Goal: Task Accomplishment & Management: Manage account settings

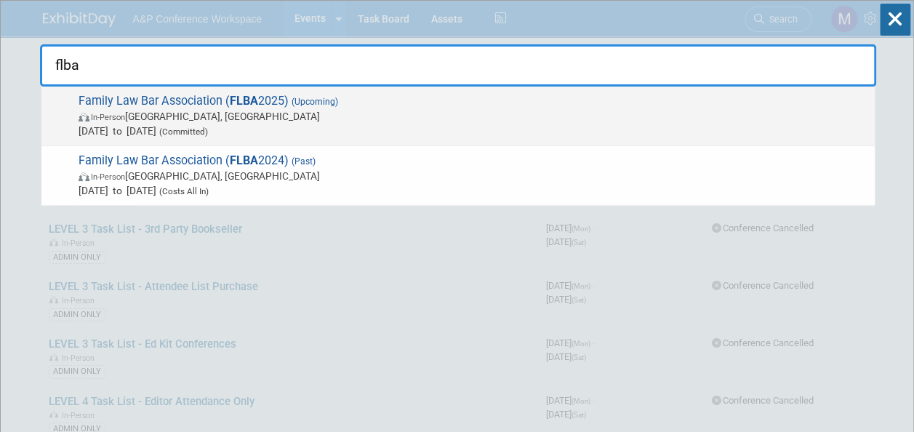
type input "flba"
click at [288, 99] on span "Family Law Bar Association ( FLBA 2025) (Upcoming) In-Person Birmingham, United…" at bounding box center [470, 116] width 793 height 44
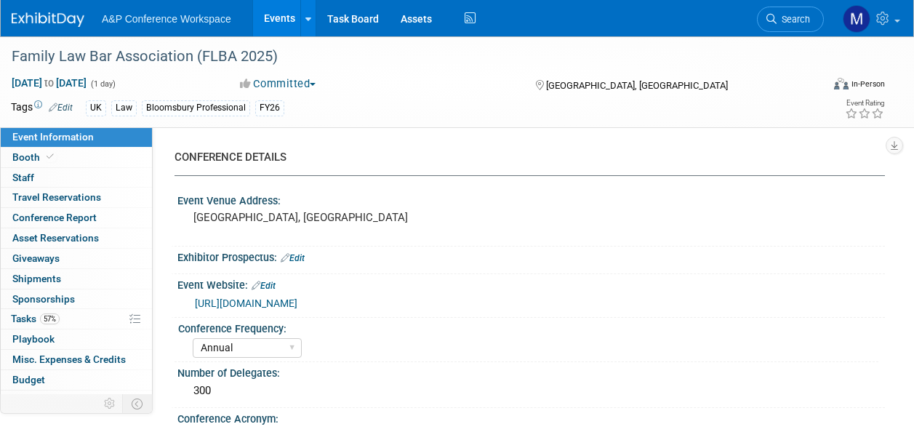
select select "Annual"
select select "Level 2"
select select "In-Person Booth"
select select "Law"
select select "Bloomsbury Professional"
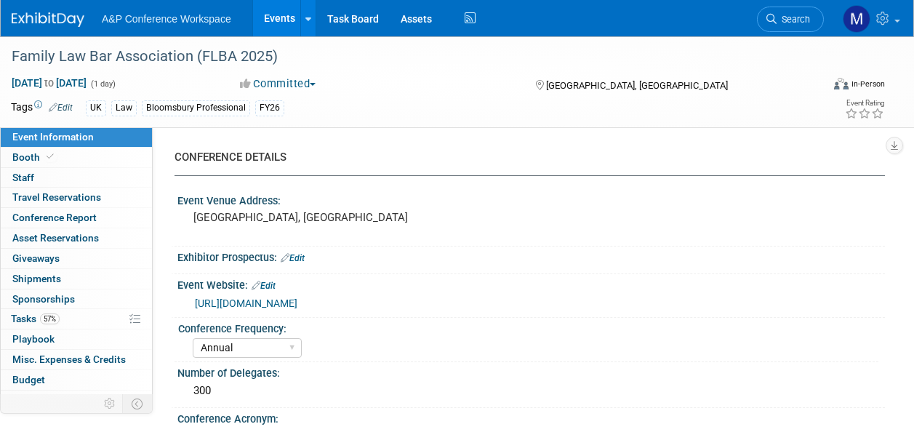
select select "[PERSON_NAME]"
select select "Networking/Commissioning"
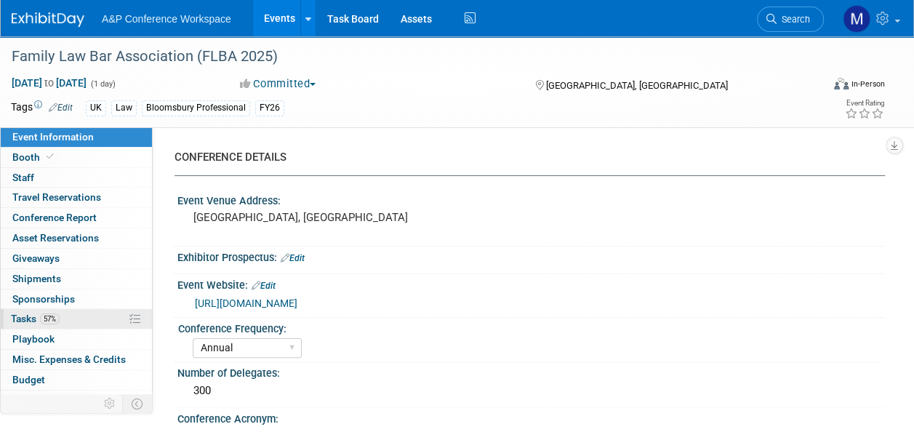
click at [87, 316] on link "57% Tasks 57%" at bounding box center [76, 319] width 151 height 20
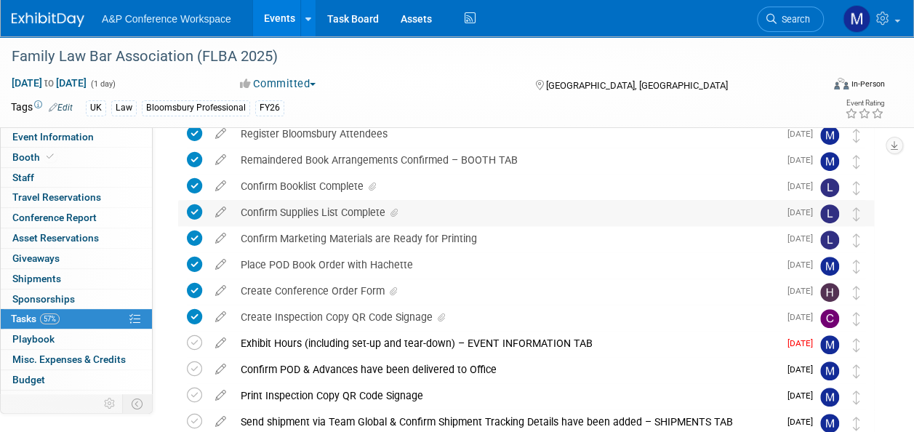
scroll to position [218, 0]
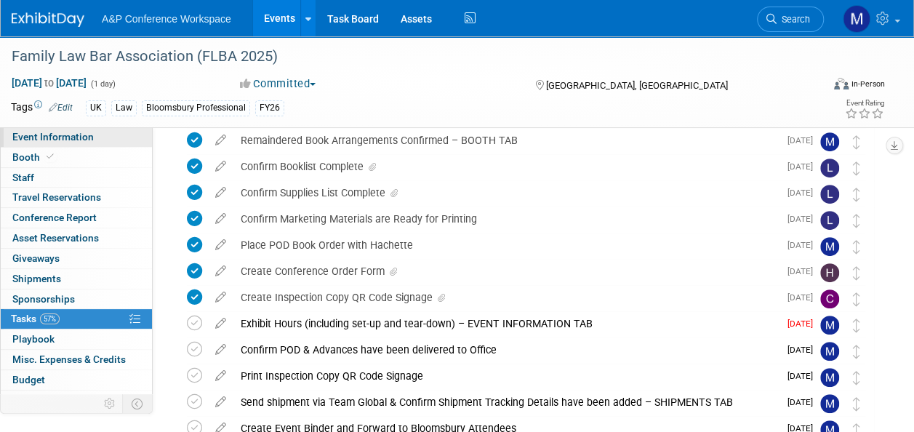
click at [78, 141] on span "Event Information" at bounding box center [52, 137] width 81 height 12
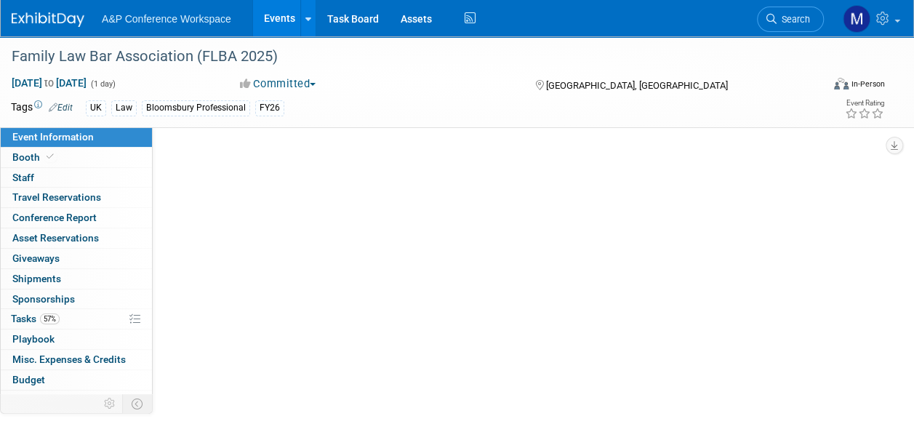
scroll to position [0, 0]
select select "Annual"
select select "Level 2"
select select "In-Person Booth"
select select "Law"
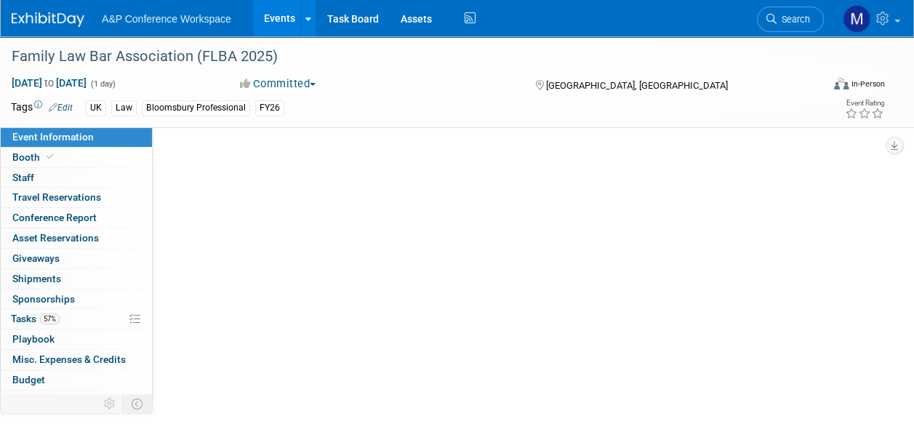
select select "Bloomsbury Professional"
select select "[PERSON_NAME]"
select select "Networking/Commissioning"
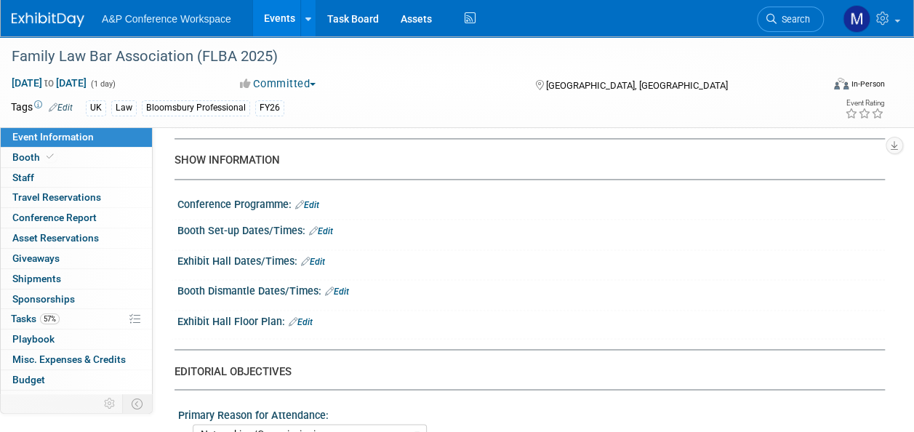
scroll to position [1018, 0]
click at [74, 313] on link "57% Tasks 57%" at bounding box center [76, 319] width 151 height 20
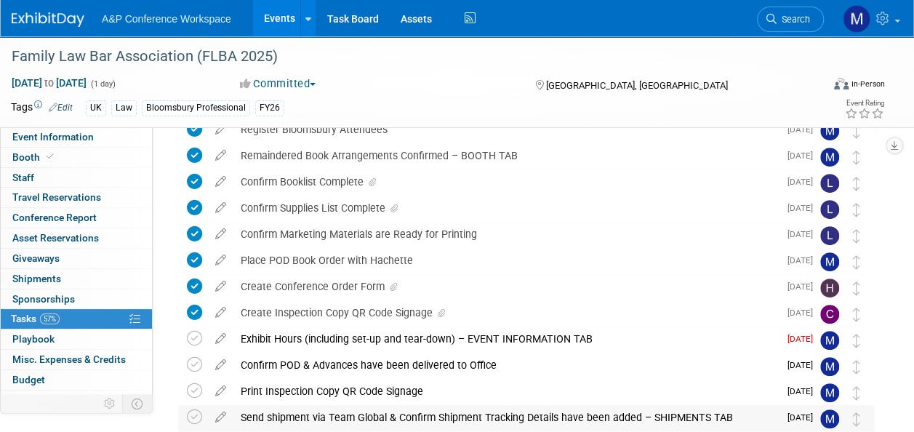
scroll to position [291, 0]
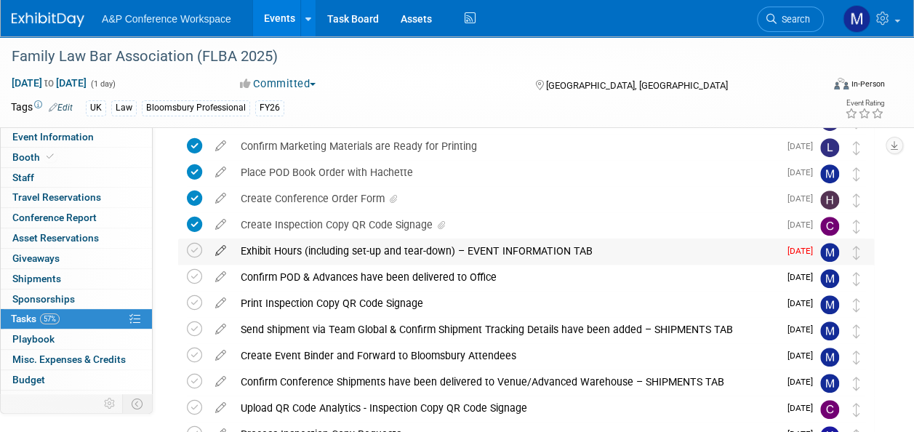
click at [222, 249] on icon at bounding box center [220, 247] width 25 height 18
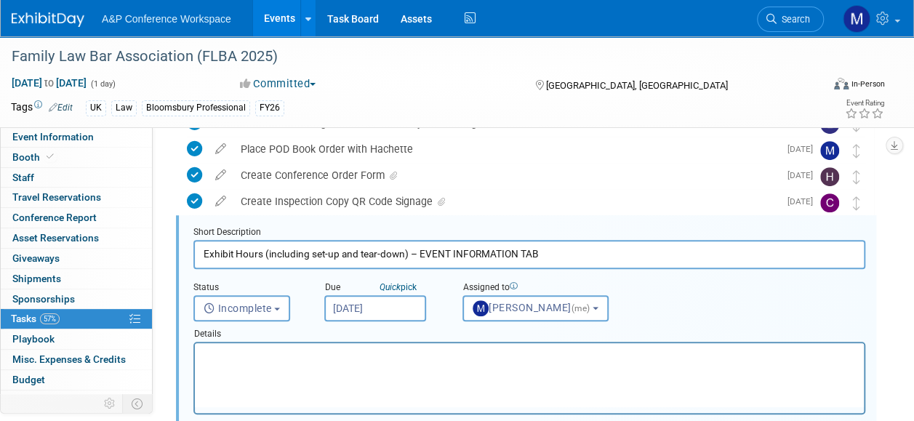
scroll to position [315, 0]
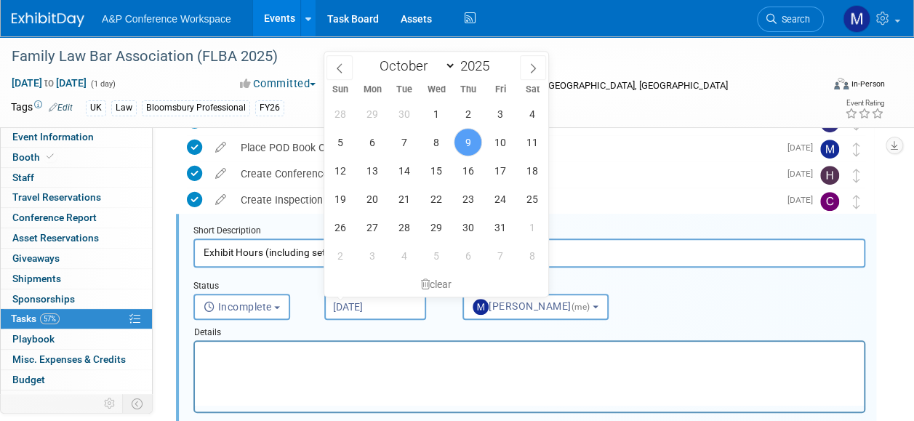
click at [404, 303] on input "Oct 9, 2025" at bounding box center [375, 307] width 102 height 26
click at [471, 167] on span "16" at bounding box center [468, 170] width 28 height 28
type input "Oct 16, 2025"
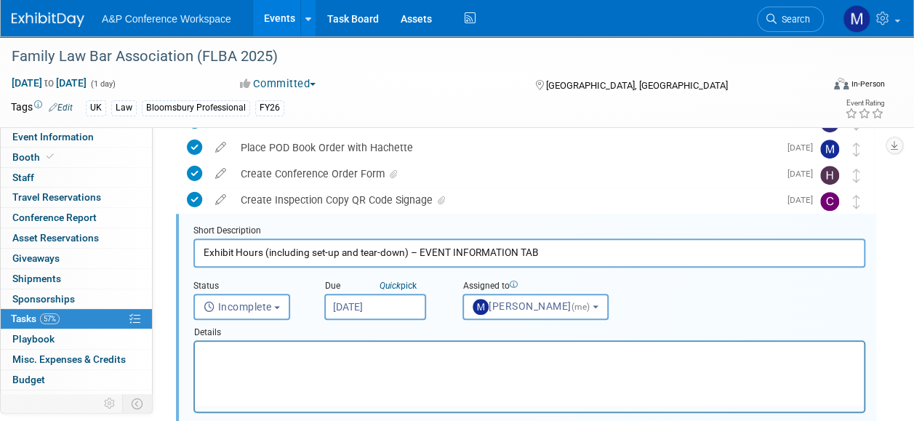
click at [407, 350] on p "Rich Text Area. Press ALT-0 for help." at bounding box center [530, 354] width 652 height 14
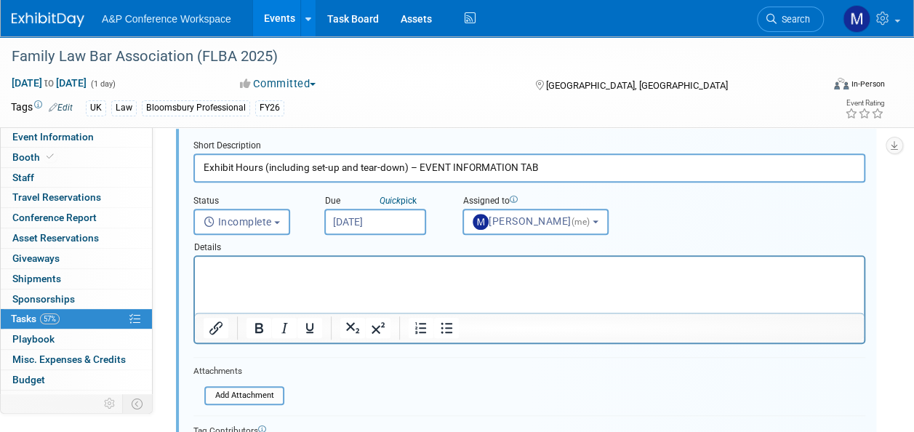
scroll to position [534, 0]
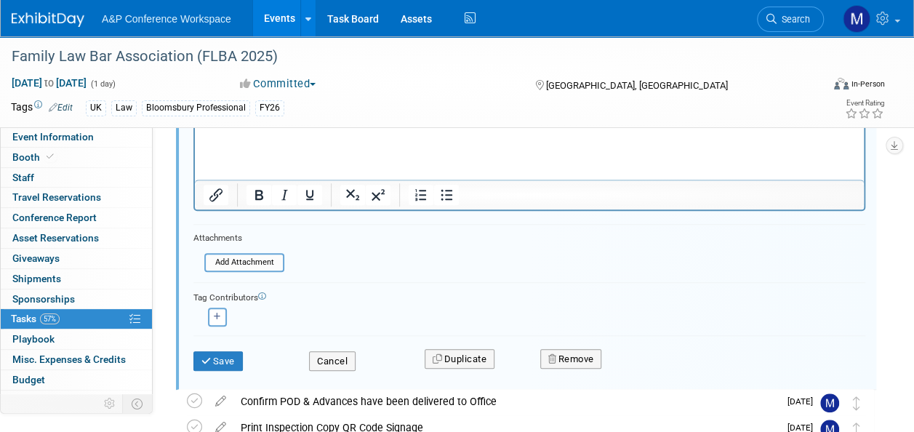
click at [211, 347] on div "Save" at bounding box center [240, 357] width 116 height 30
click at [216, 358] on button "Save" at bounding box center [217, 361] width 49 height 20
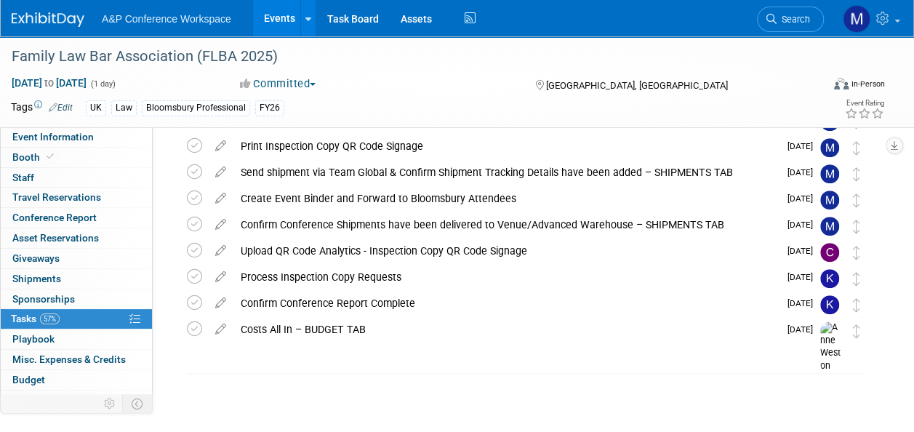
scroll to position [447, 0]
click at [773, 22] on icon at bounding box center [771, 19] width 10 height 10
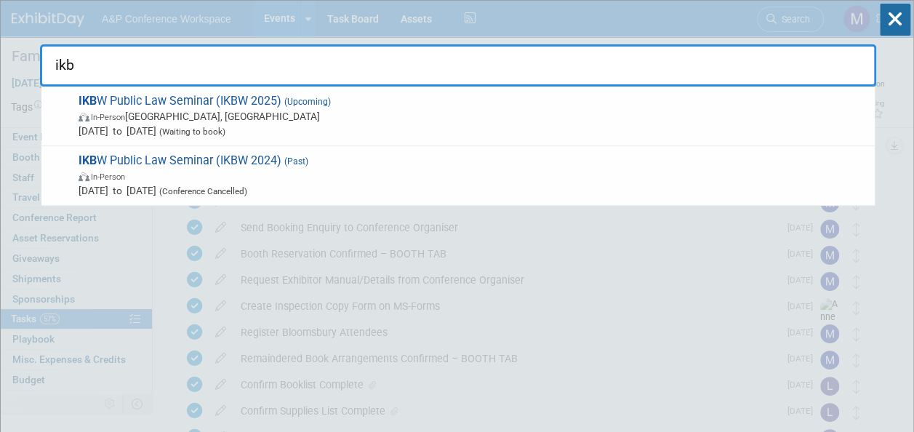
type input "ikbw"
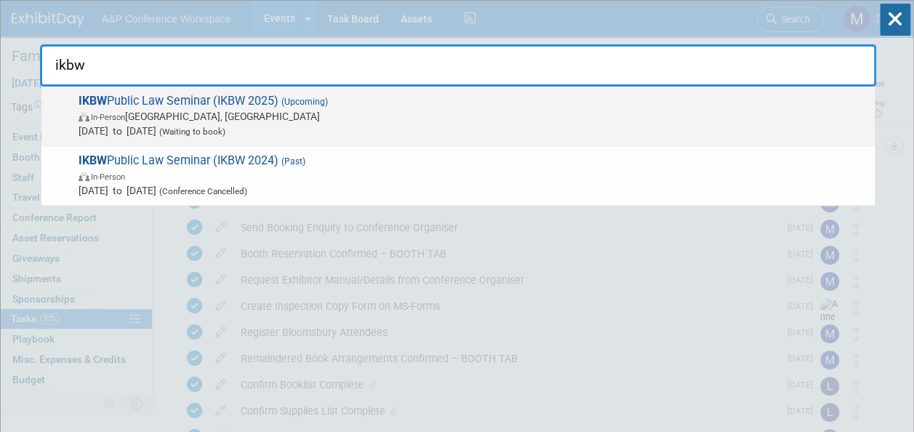
click at [255, 95] on span "IKBW Public Law Seminar (IKBW 2025) (Upcoming) In-Person London, United Kingdom…" at bounding box center [470, 116] width 793 height 44
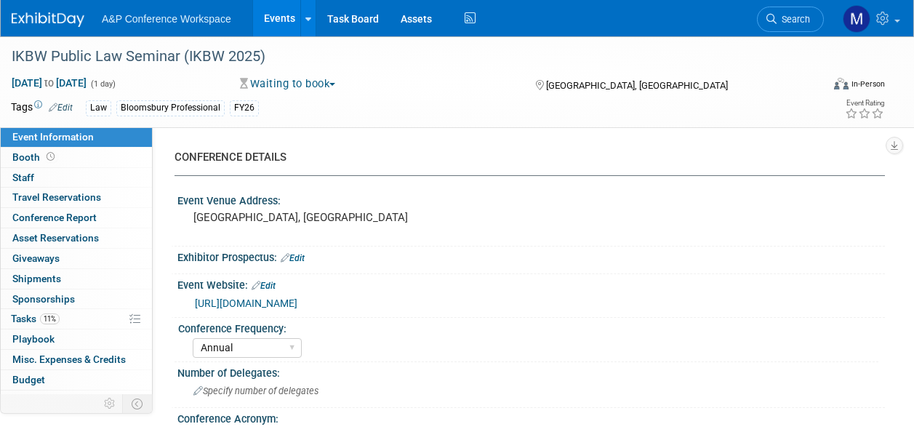
select select "Annual"
select select "Level 3"
select select "Ed Kit"
select select "Law"
select select "Bloomsbury Professional"
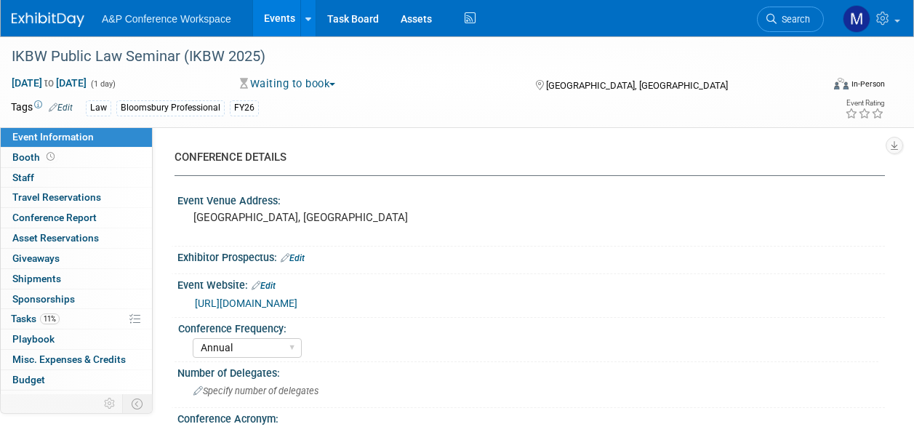
select select "Matt Hambridge"
select select "[PERSON_NAME]"
select select "Networking/Commissioning"
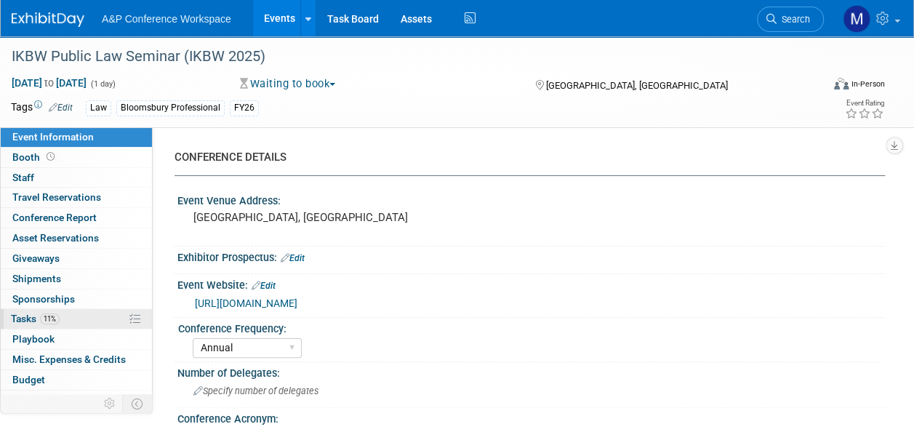
click at [92, 324] on link "11% Tasks 11%" at bounding box center [76, 319] width 151 height 20
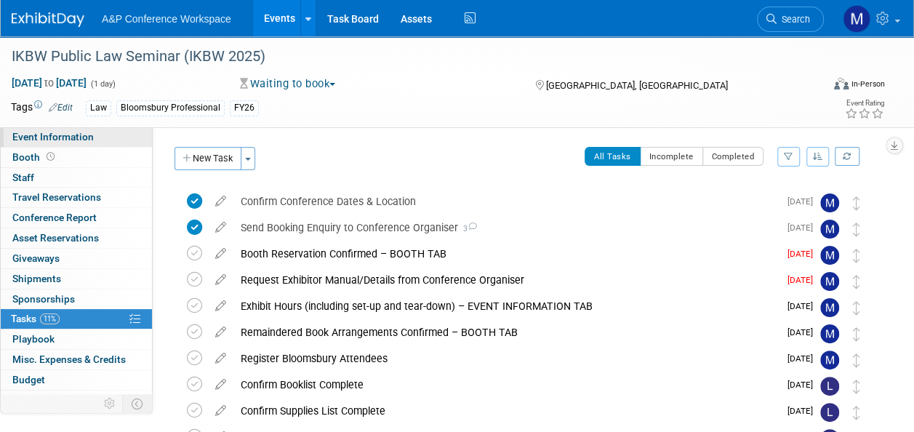
click at [100, 135] on link "Event Information" at bounding box center [76, 137] width 151 height 20
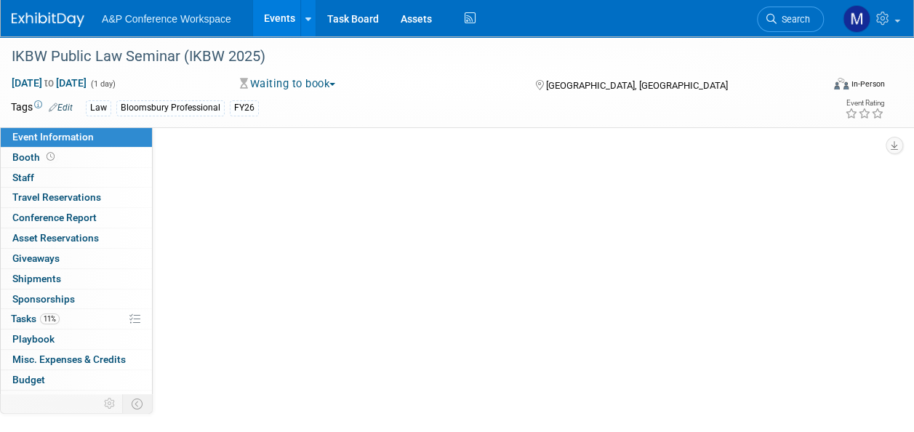
select select "Annual"
select select "Level 3"
select select "Ed Kit"
select select "Law"
select select "Bloomsbury Professional"
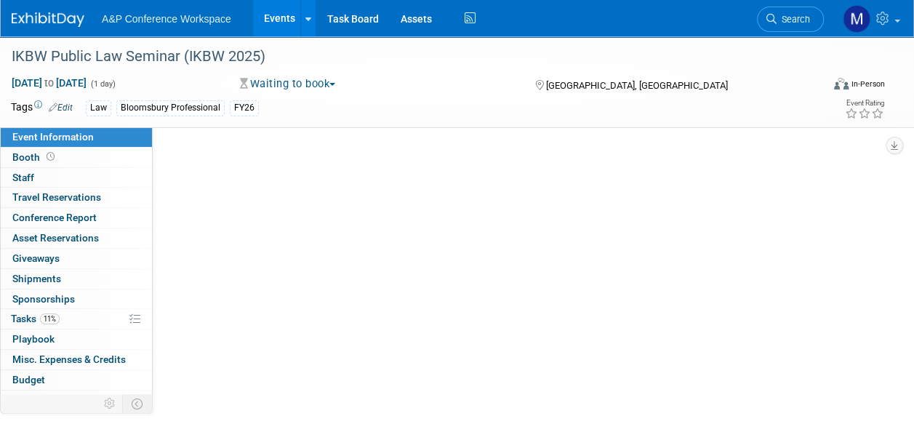
select select "[PERSON_NAME]"
select select "Networking/Commissioning"
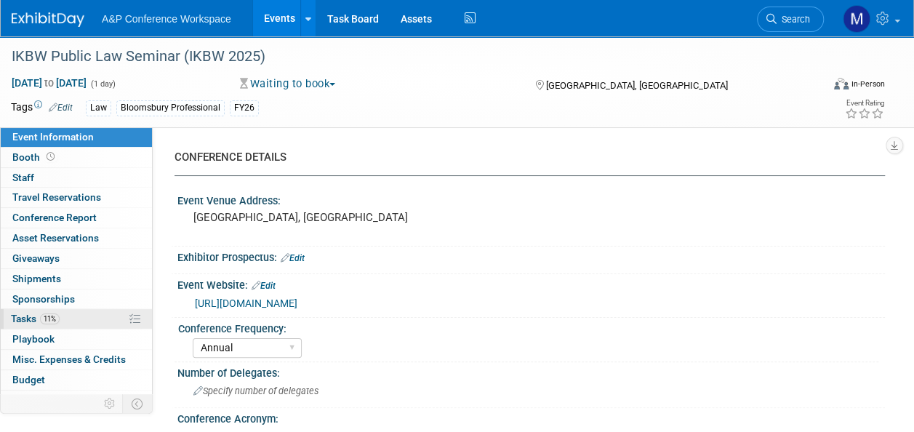
click at [52, 310] on link "11% Tasks 11%" at bounding box center [76, 319] width 151 height 20
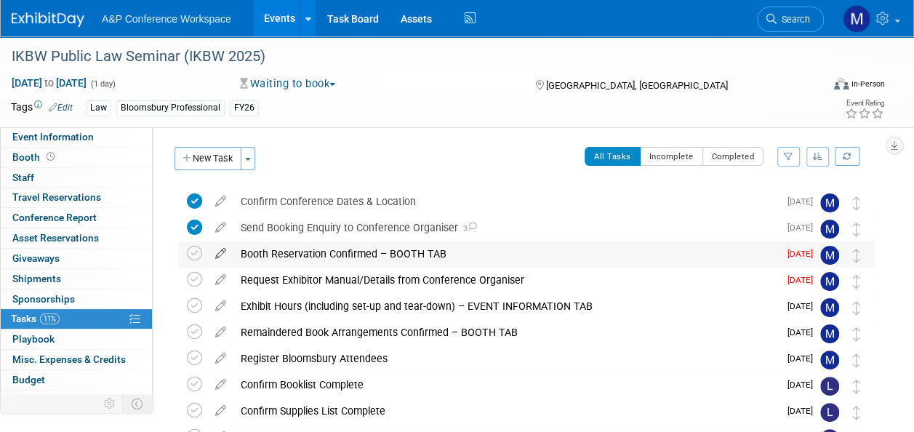
click at [219, 250] on icon at bounding box center [220, 250] width 25 height 18
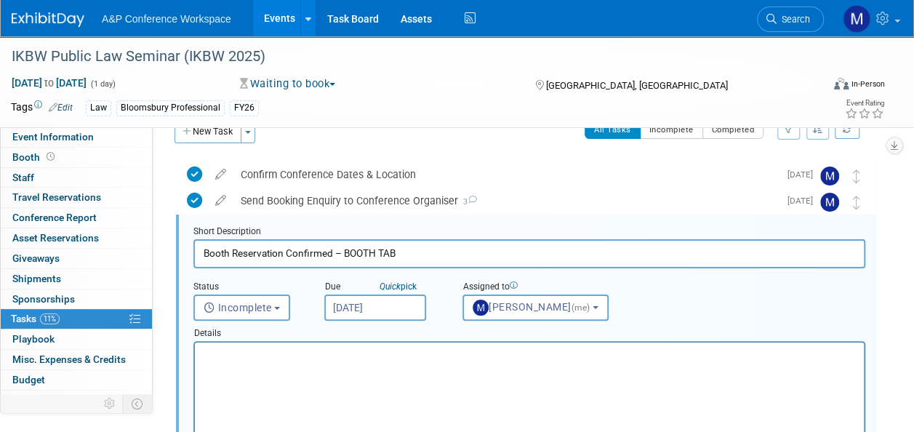
scroll to position [28, 0]
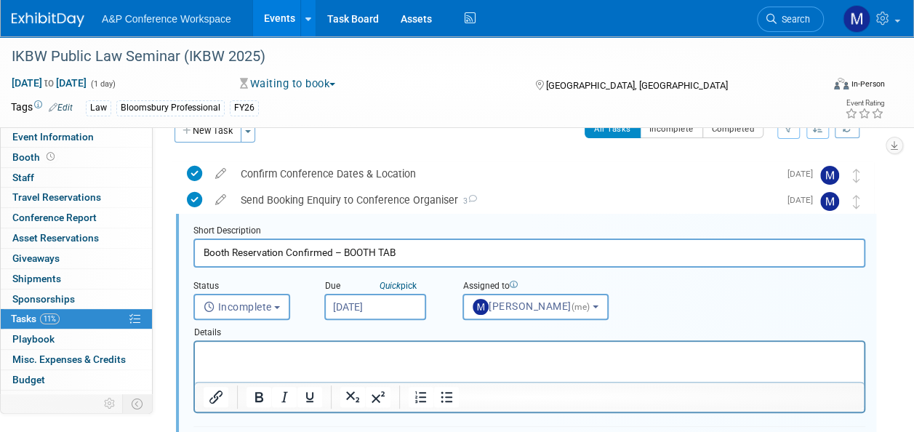
click at [389, 295] on input "Oct 9, 2025" at bounding box center [375, 307] width 102 height 26
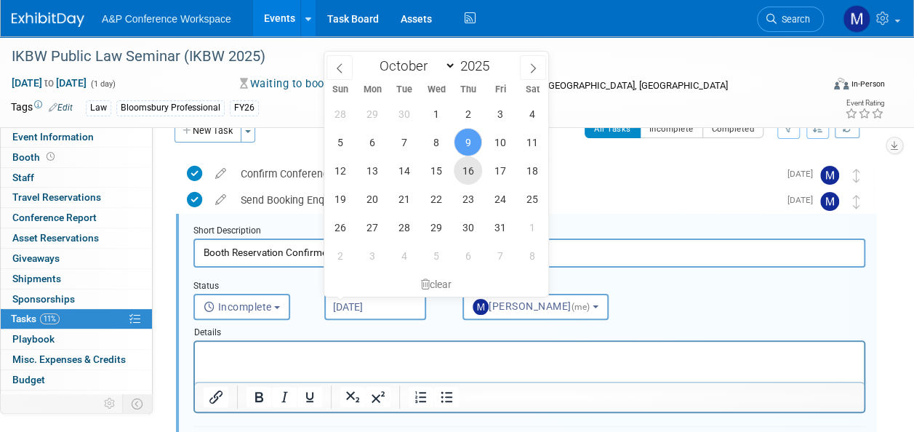
click at [464, 173] on span "16" at bounding box center [468, 170] width 28 height 28
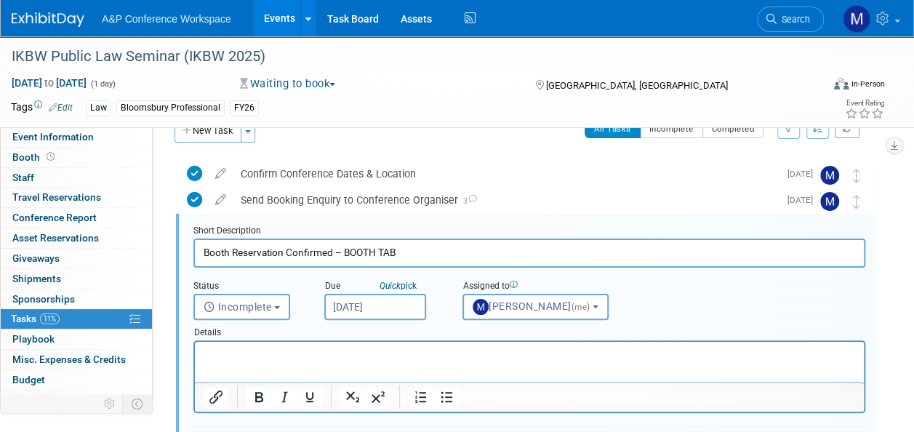
click at [382, 345] on html at bounding box center [529, 352] width 669 height 20
click at [387, 303] on input "Oct 16, 2025" at bounding box center [375, 307] width 102 height 26
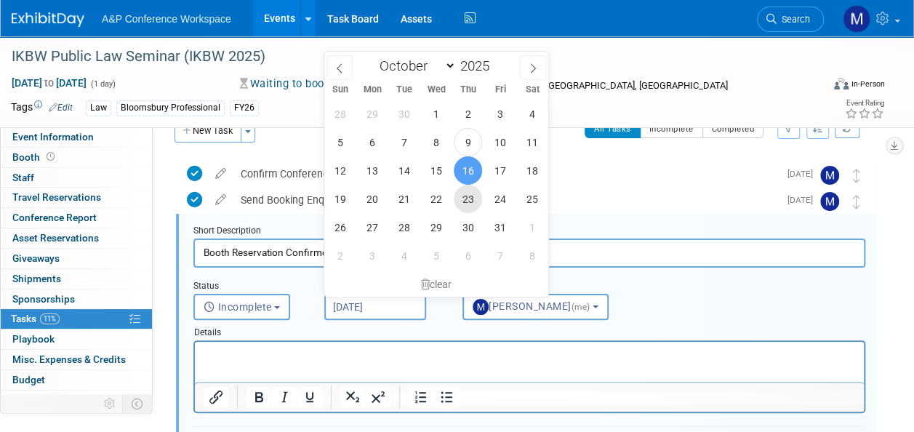
click at [465, 209] on span "23" at bounding box center [468, 199] width 28 height 28
type input "Oct 23, 2025"
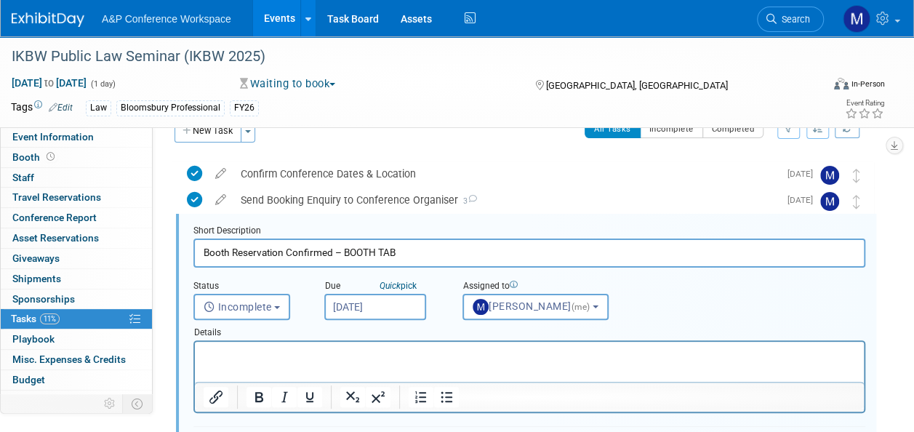
click at [350, 356] on p "Rich Text Area. Press ALT-0 for help." at bounding box center [530, 354] width 652 height 14
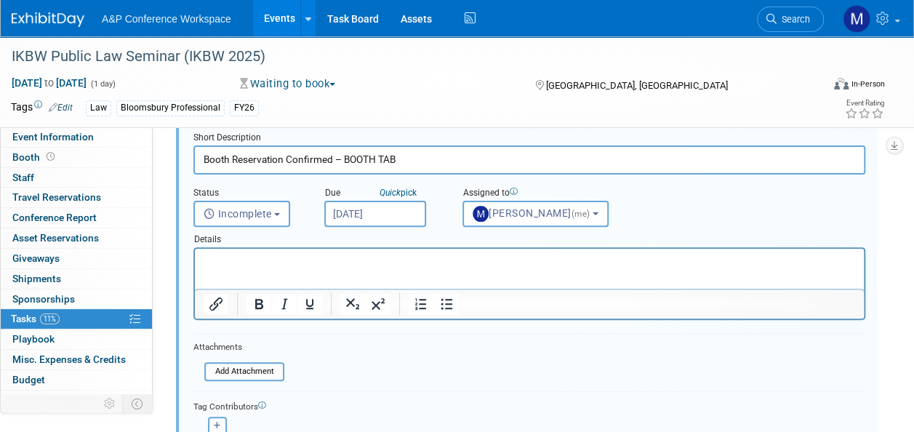
scroll to position [173, 0]
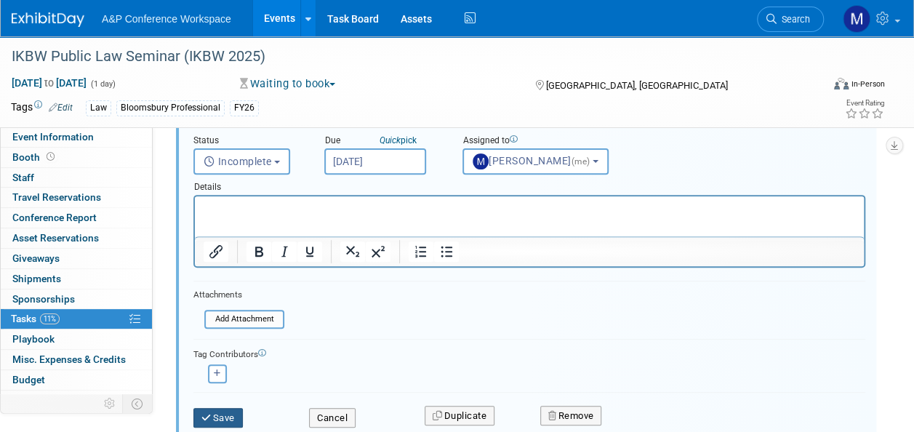
click at [236, 408] on button "Save" at bounding box center [217, 418] width 49 height 20
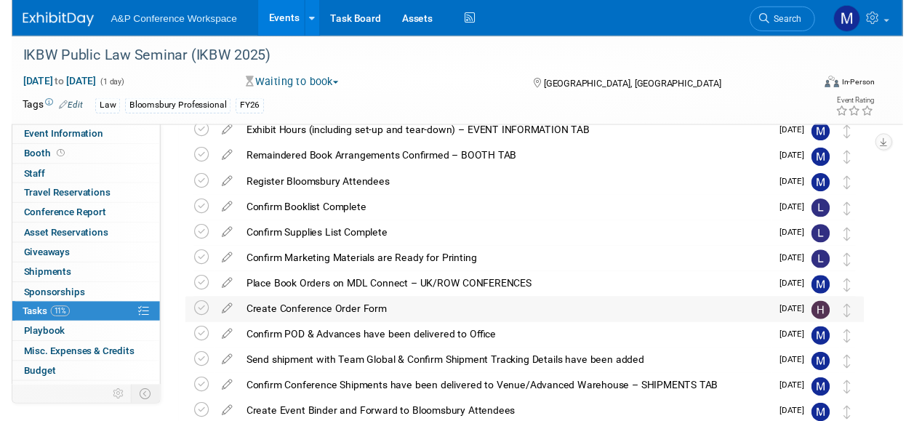
scroll to position [0, 0]
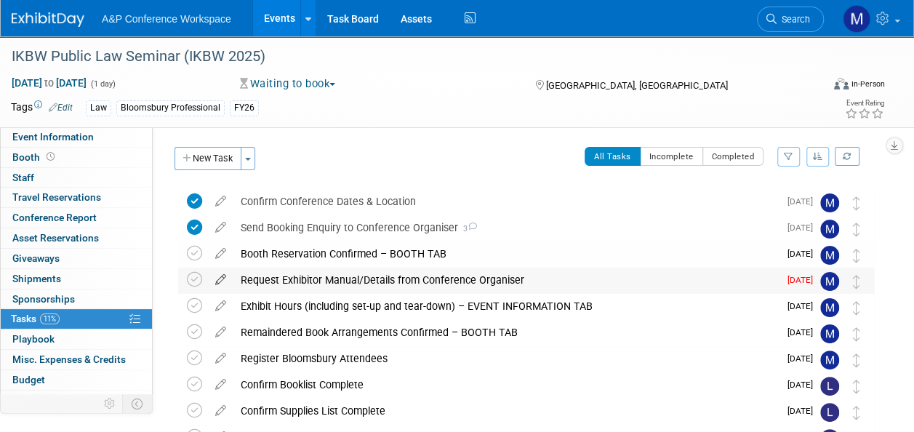
click at [221, 282] on icon at bounding box center [220, 276] width 25 height 18
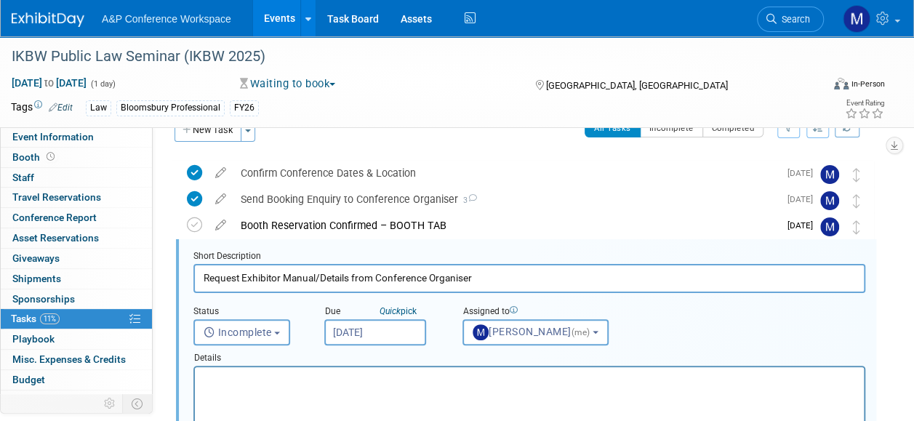
scroll to position [54, 0]
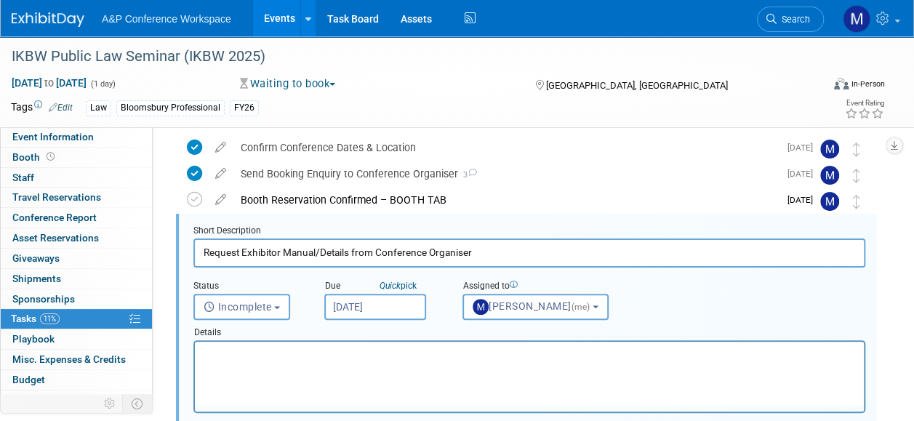
click at [366, 309] on input "Oct 9, 2025" at bounding box center [375, 307] width 102 height 26
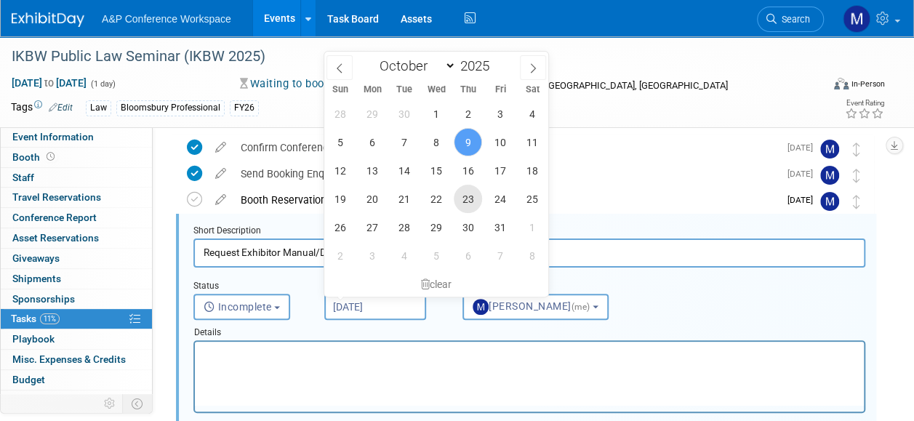
drag, startPoint x: 462, startPoint y: 195, endPoint x: 447, endPoint y: 233, distance: 41.4
click at [462, 196] on span "23" at bounding box center [468, 199] width 28 height 28
type input "Oct 23, 2025"
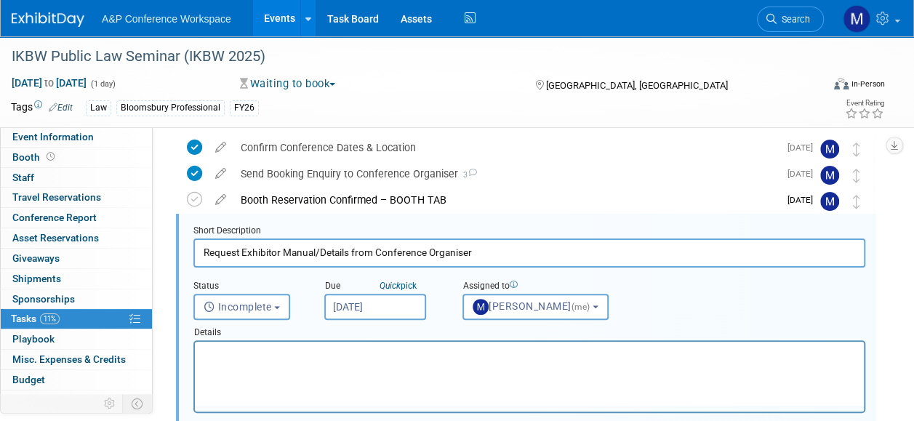
click at [375, 361] on html at bounding box center [529, 352] width 669 height 20
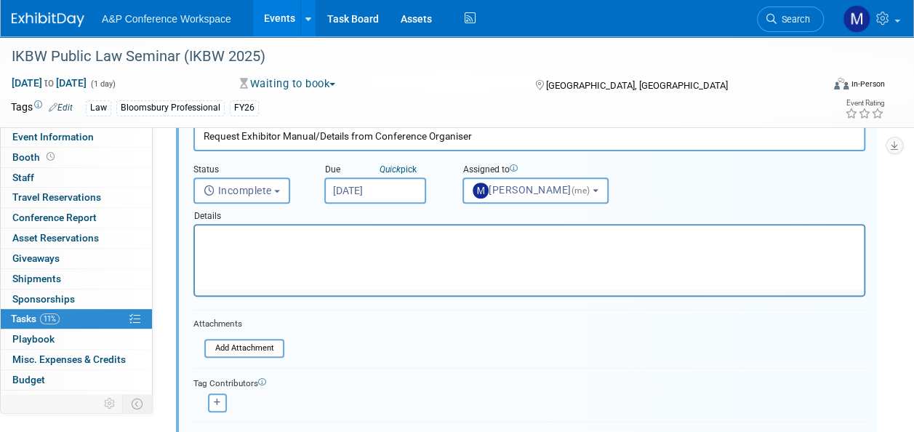
scroll to position [272, 0]
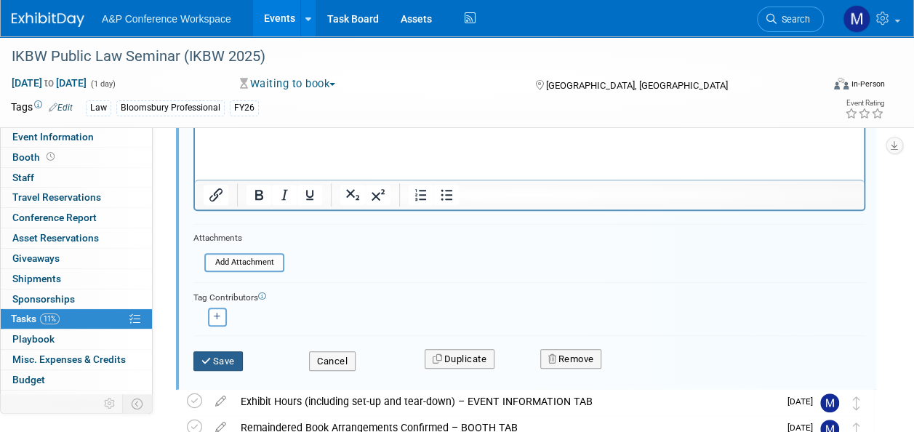
click at [217, 358] on button "Save" at bounding box center [217, 361] width 49 height 20
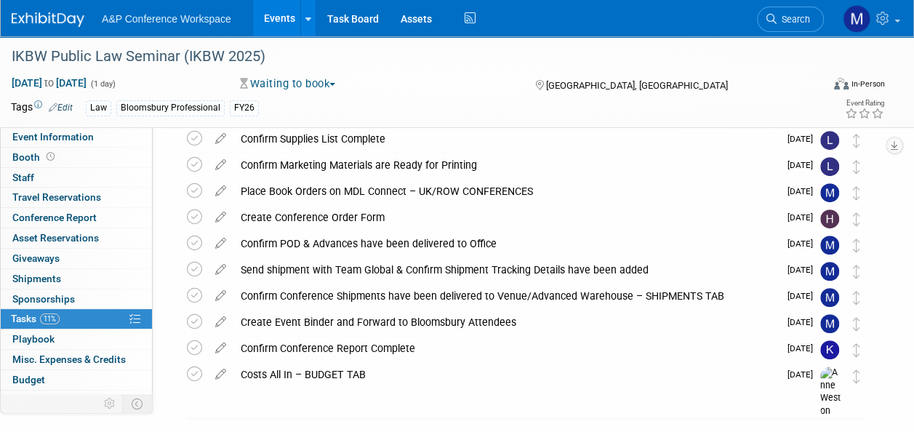
click at [447, 137] on div at bounding box center [457, 216] width 20 height 432
click at [105, 137] on link "Event Information" at bounding box center [76, 137] width 151 height 20
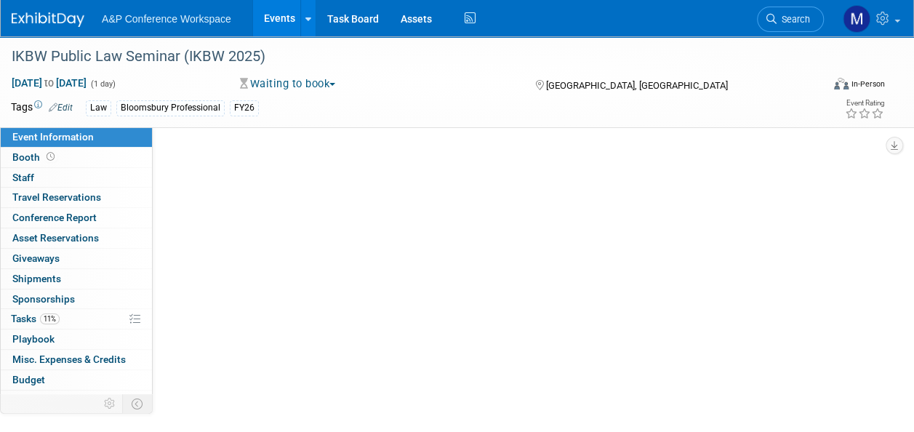
scroll to position [0, 0]
select select "Annual"
select select "Level 3"
select select "Ed Kit"
select select "Law"
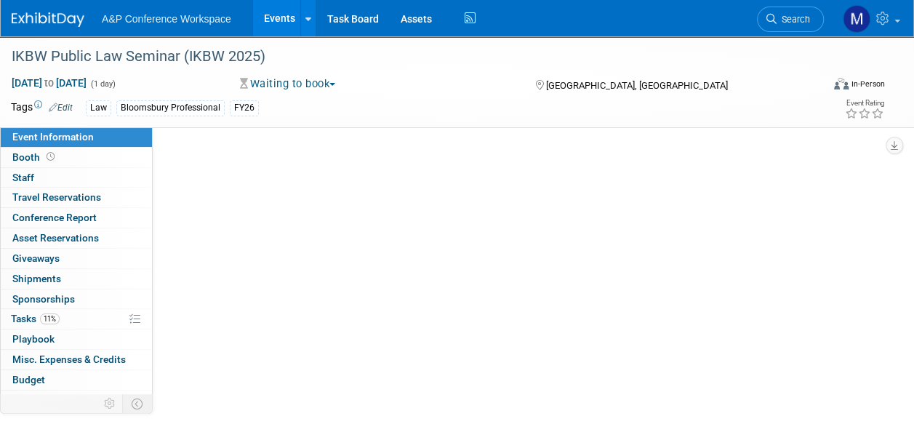
select select "Bloomsbury Professional"
select select "[PERSON_NAME]"
select select "Networking/Commissioning"
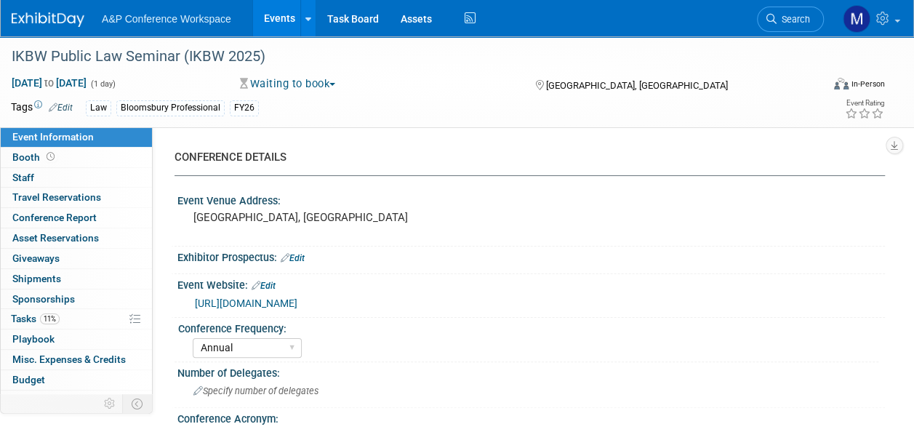
click at [803, 10] on link "Search" at bounding box center [790, 19] width 67 height 25
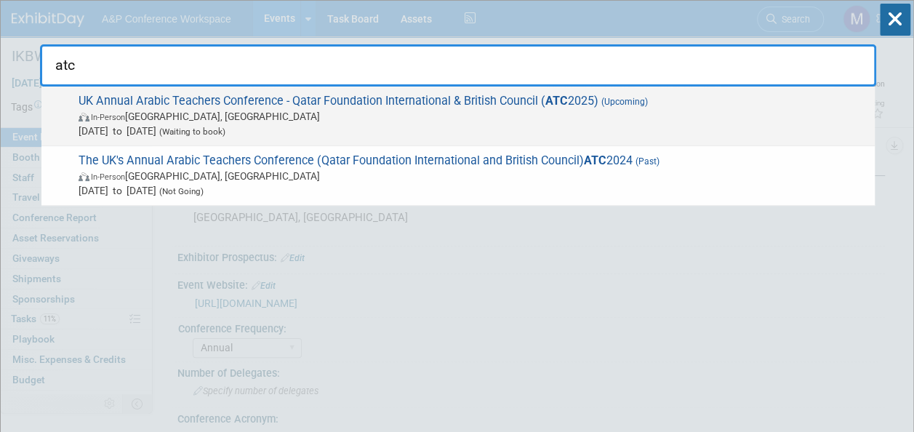
type input "atc"
click at [427, 99] on span "UK Annual Arabic Teachers Conference - Qatar Foundation International & British…" at bounding box center [470, 116] width 793 height 44
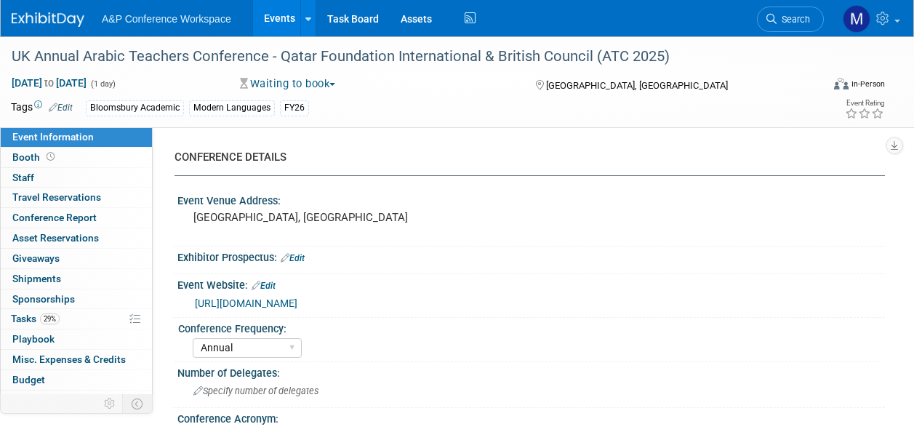
select select "Annual"
select select "Level 2"
select select "In-Person Booth"
select select "Modern Languages"
select select "Bloomsbury Academic"
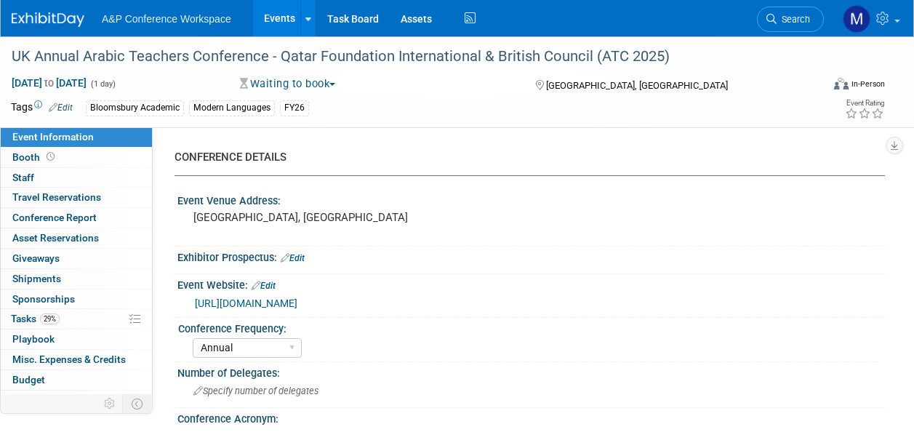
select select "[PERSON_NAME]"
select select "Brand/Subject Presence​"
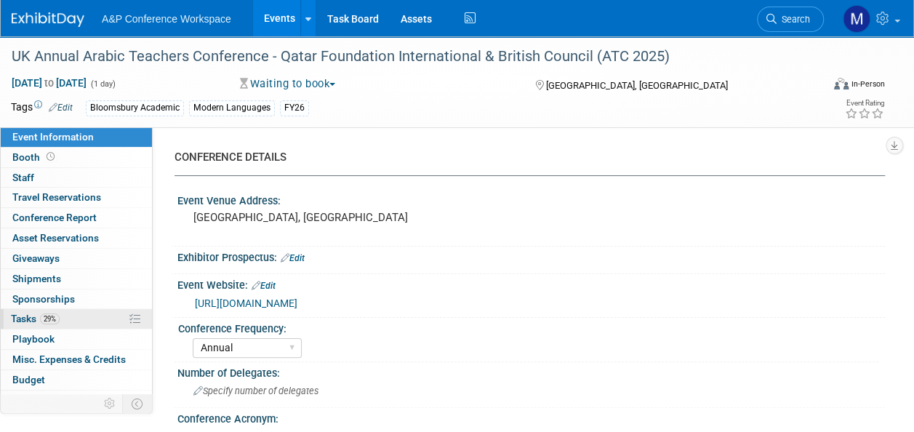
click at [61, 315] on link "29% Tasks 29%" at bounding box center [76, 319] width 151 height 20
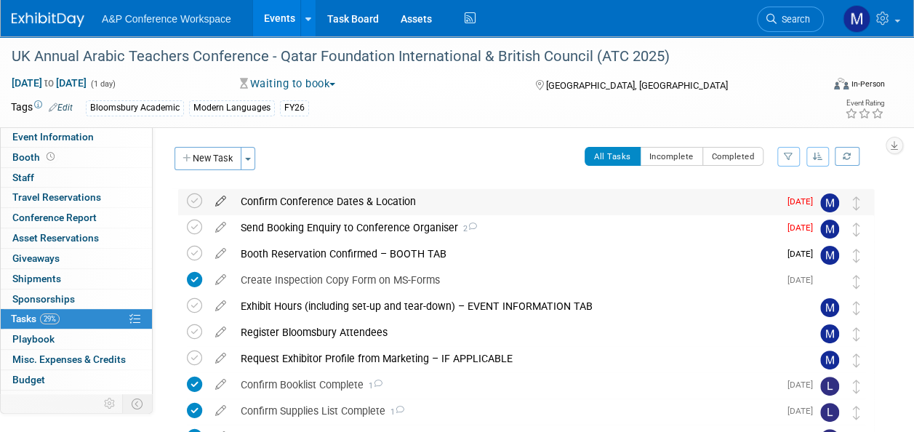
click at [218, 199] on icon at bounding box center [220, 198] width 25 height 18
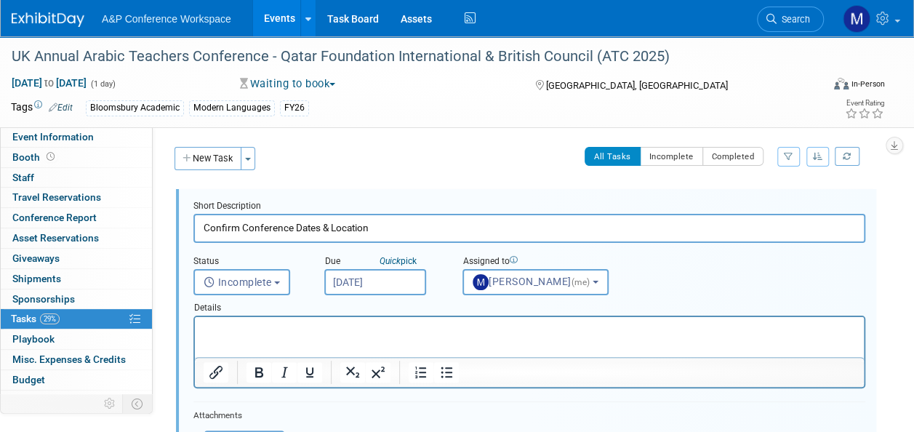
click at [365, 278] on input "Oct 9, 2025" at bounding box center [375, 282] width 102 height 26
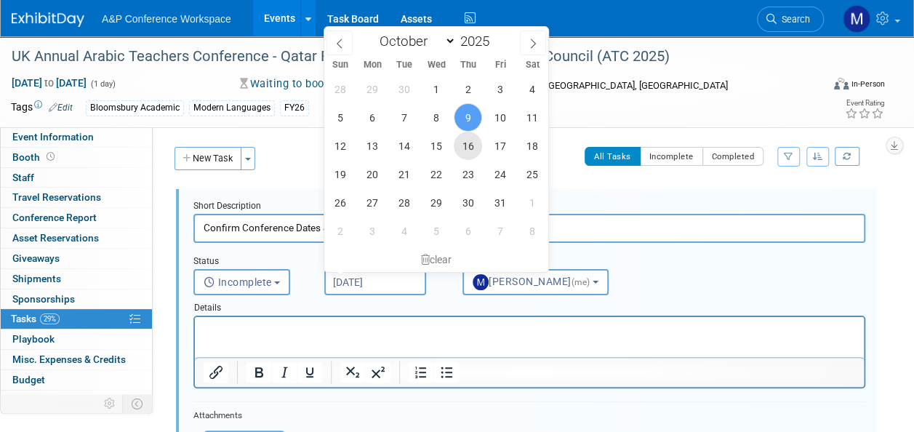
click at [470, 151] on span "16" at bounding box center [468, 146] width 28 height 28
type input "Oct 16, 2025"
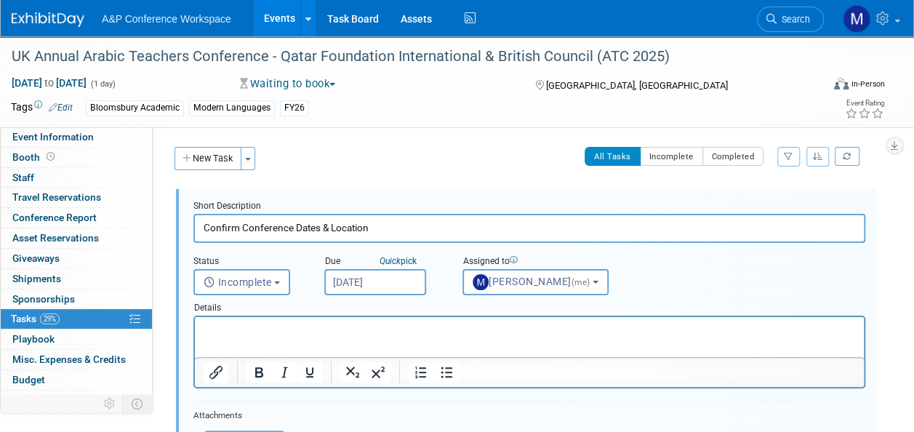
click at [363, 337] on html at bounding box center [529, 327] width 669 height 20
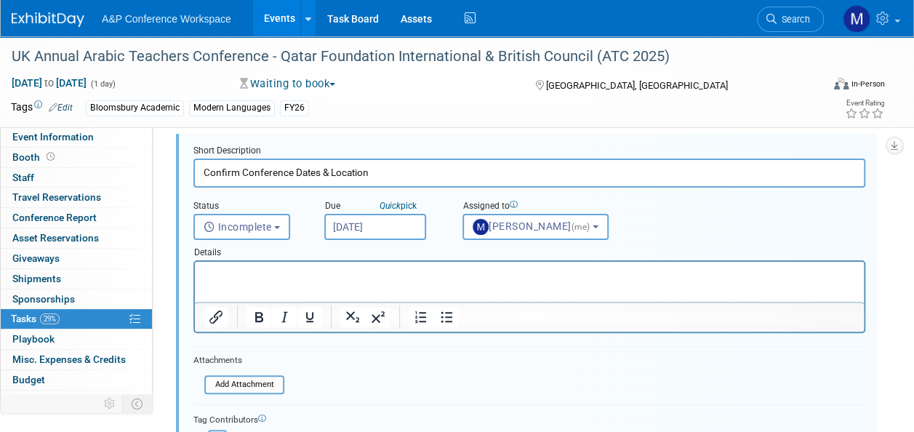
scroll to position [145, 0]
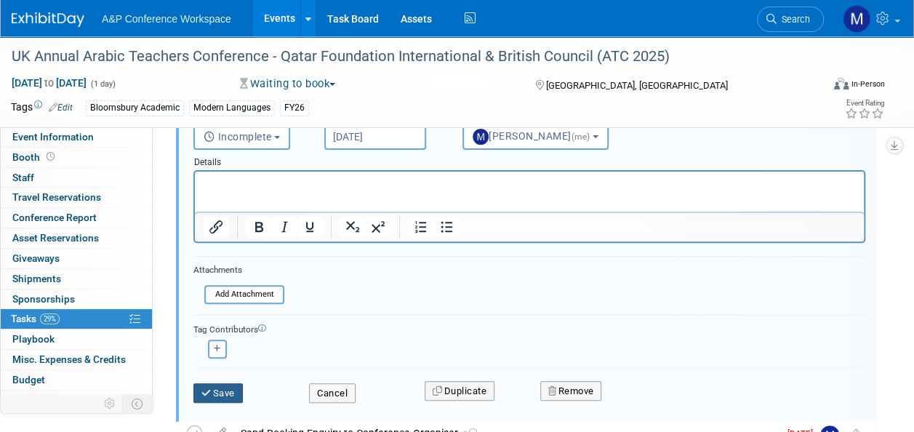
click at [232, 391] on button "Save" at bounding box center [217, 393] width 49 height 20
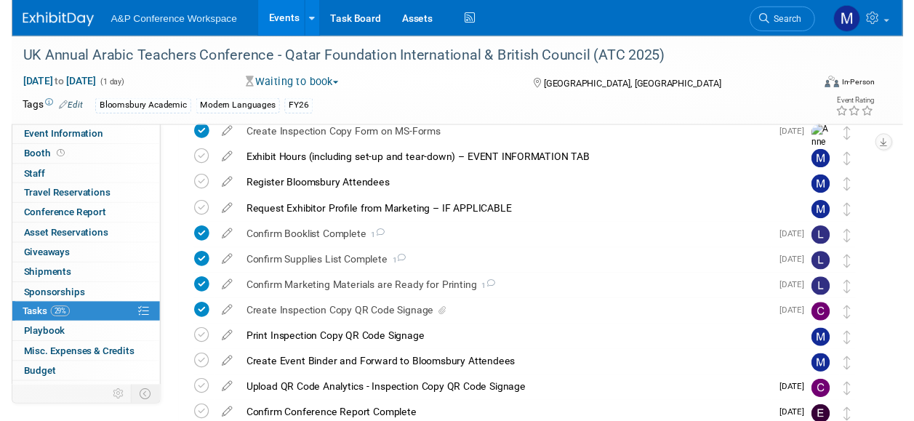
scroll to position [0, 0]
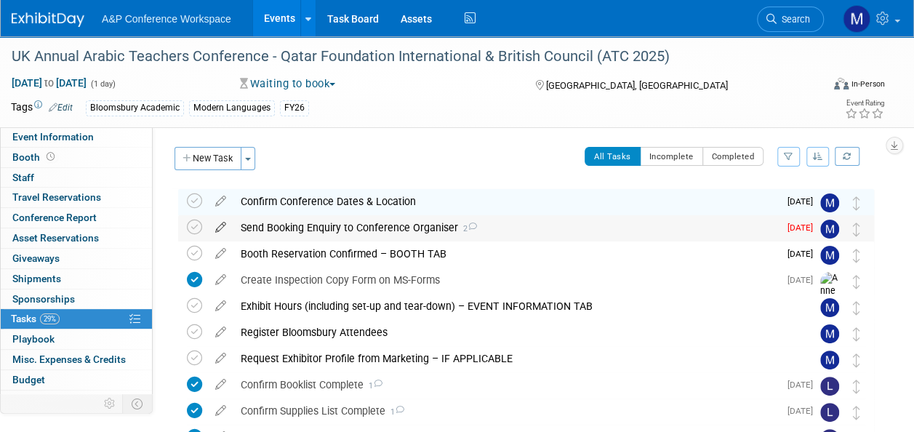
click at [222, 226] on icon at bounding box center [220, 224] width 25 height 18
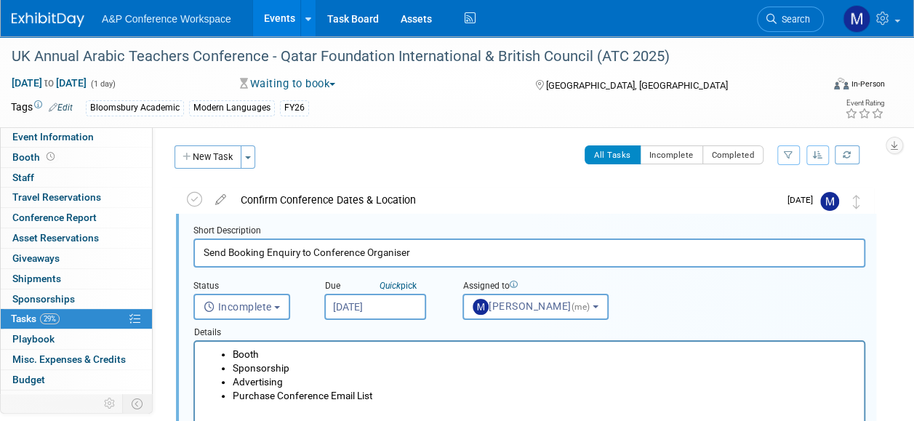
scroll to position [1, 0]
click at [358, 305] on input "Oct 9, 2025" at bounding box center [375, 307] width 102 height 26
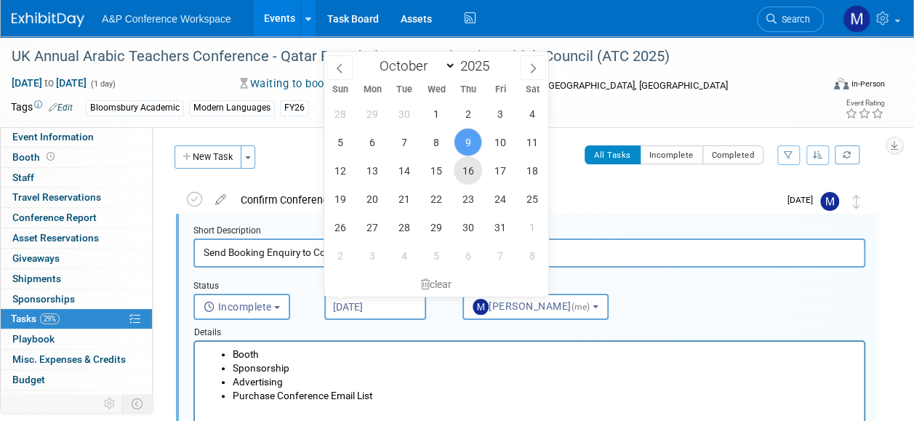
click at [465, 169] on span "16" at bounding box center [468, 170] width 28 height 28
type input "Oct 16, 2025"
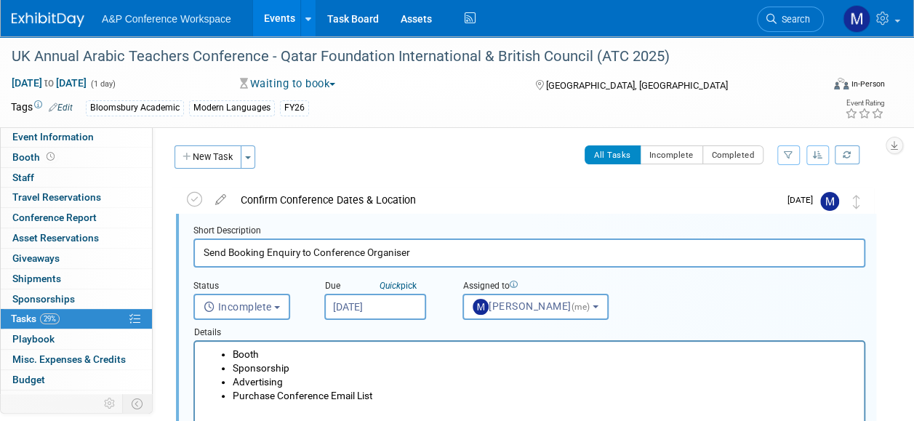
click at [379, 375] on li "Advertising" at bounding box center [544, 382] width 623 height 14
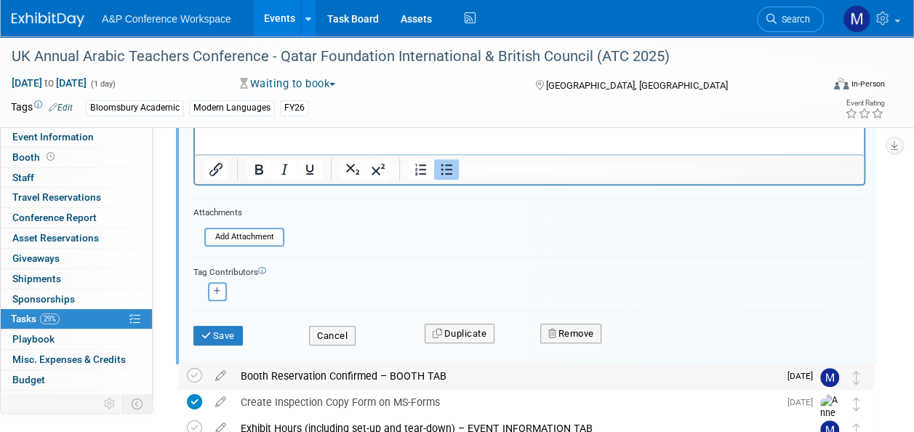
scroll to position [292, 0]
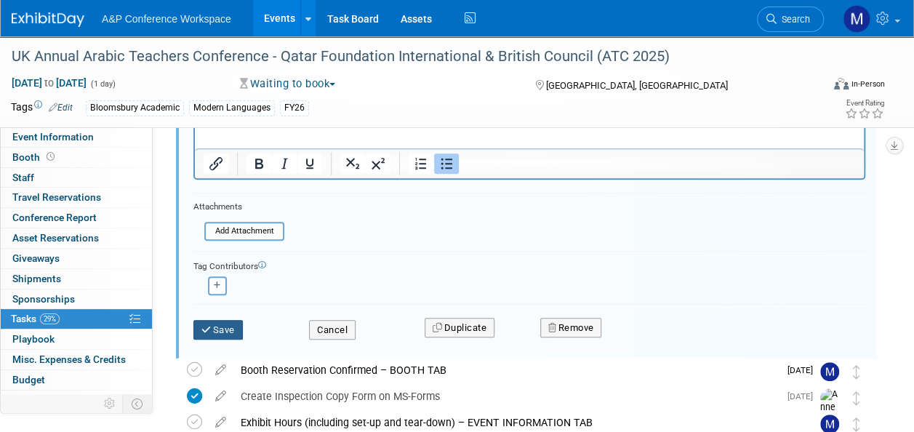
click at [220, 325] on button "Save" at bounding box center [217, 330] width 49 height 20
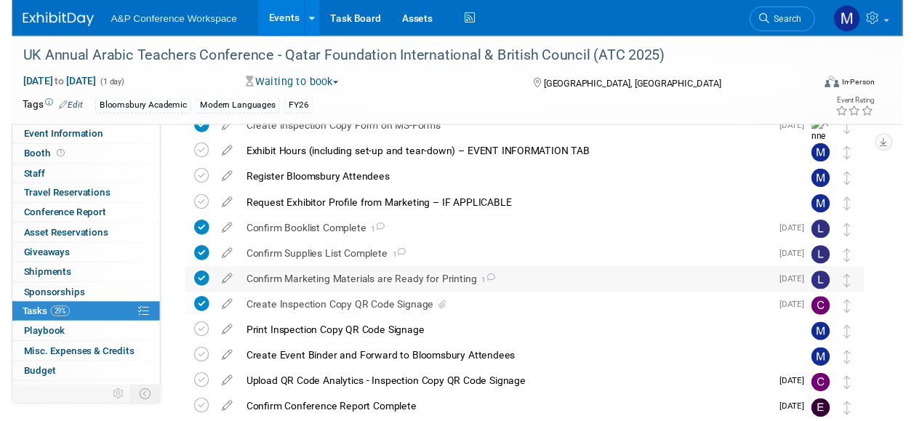
scroll to position [0, 0]
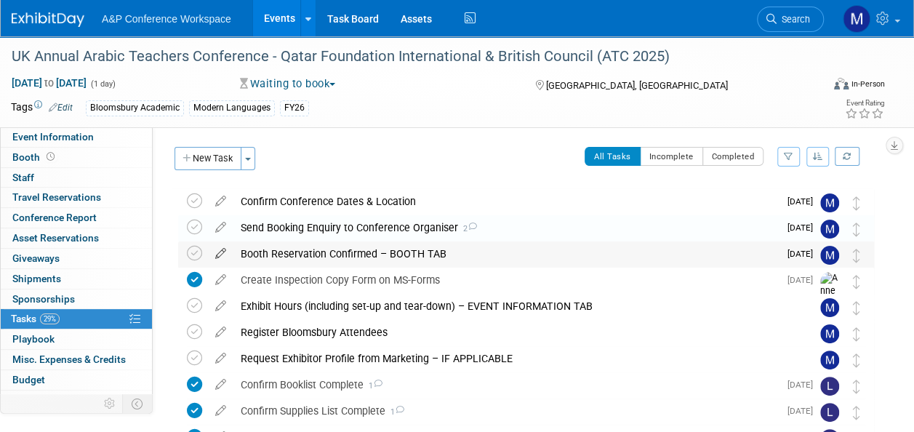
click at [224, 253] on icon at bounding box center [220, 250] width 25 height 18
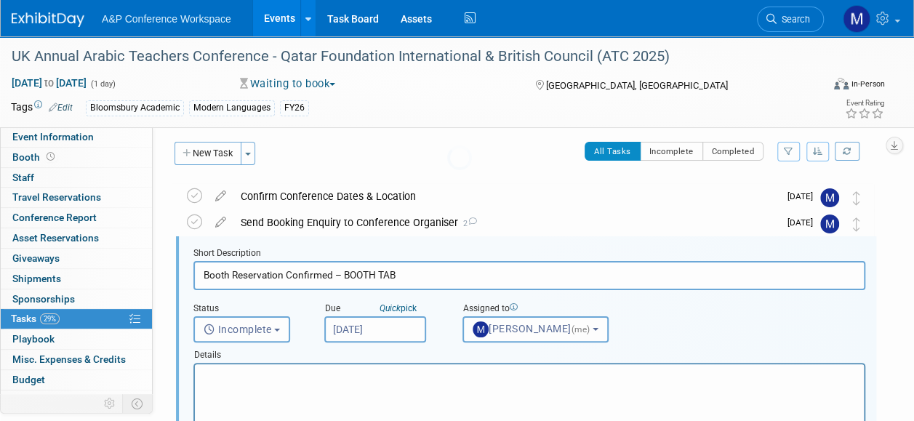
scroll to position [28, 0]
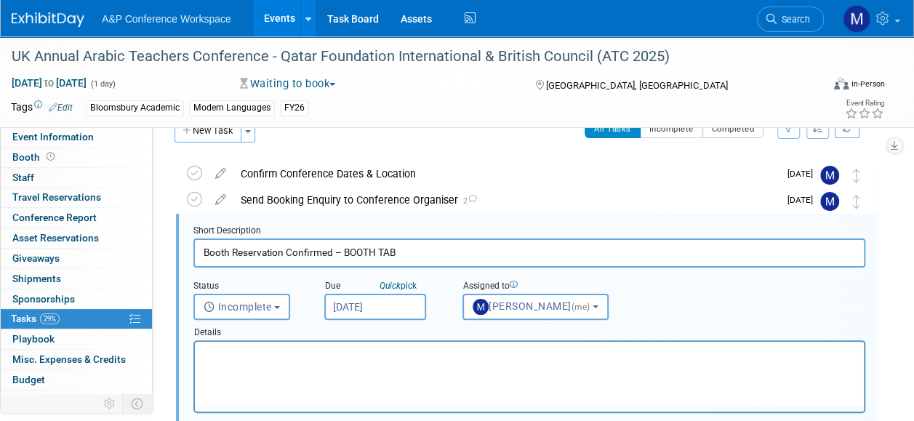
click at [350, 301] on input "Oct 10, 2025" at bounding box center [375, 307] width 102 height 26
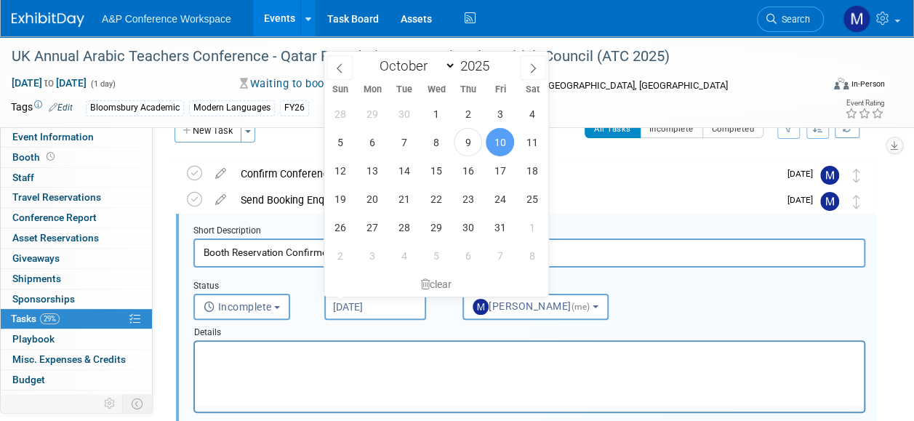
click at [387, 201] on div "28 29 30 1 2 3 4 5 6 7 8 9 10 11 12 13 14 15 16 17 18 19 20 21 22 23 24 25 26 2…" at bounding box center [436, 185] width 224 height 170
click at [403, 200] on span "21" at bounding box center [404, 199] width 28 height 28
type input "Oct 21, 2025"
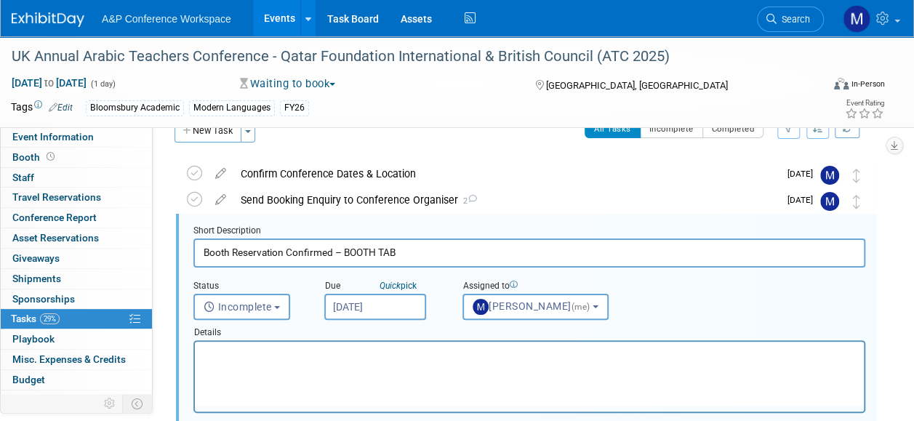
click at [353, 361] on html at bounding box center [529, 352] width 669 height 20
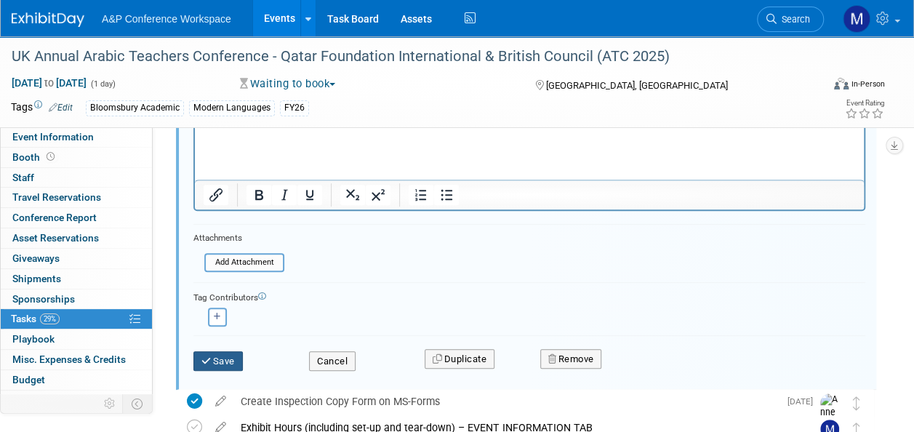
click at [240, 358] on button "Save" at bounding box center [217, 361] width 49 height 20
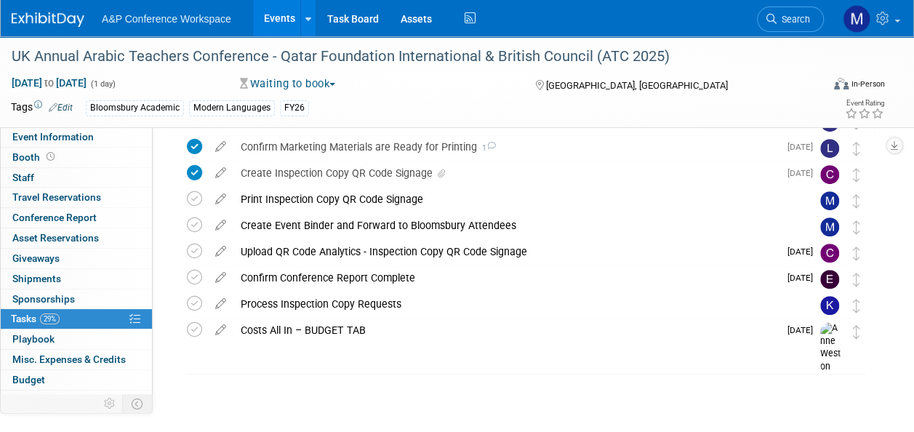
scroll to position [0, 0]
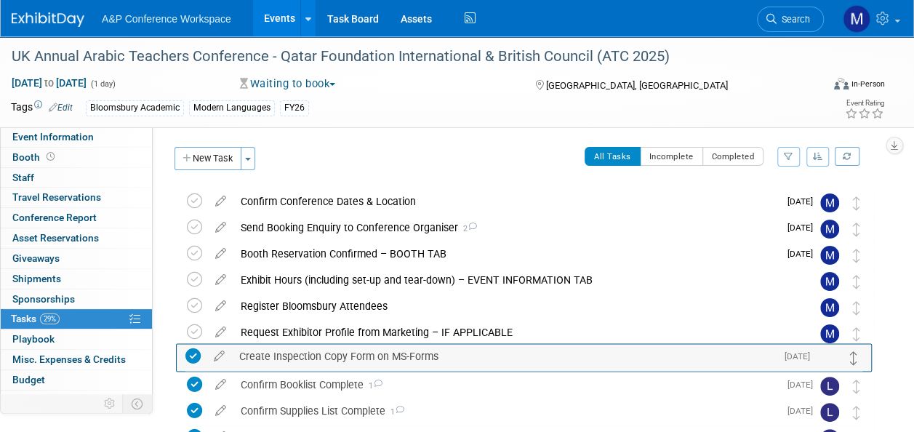
drag, startPoint x: 856, startPoint y: 282, endPoint x: 853, endPoint y: 359, distance: 77.1
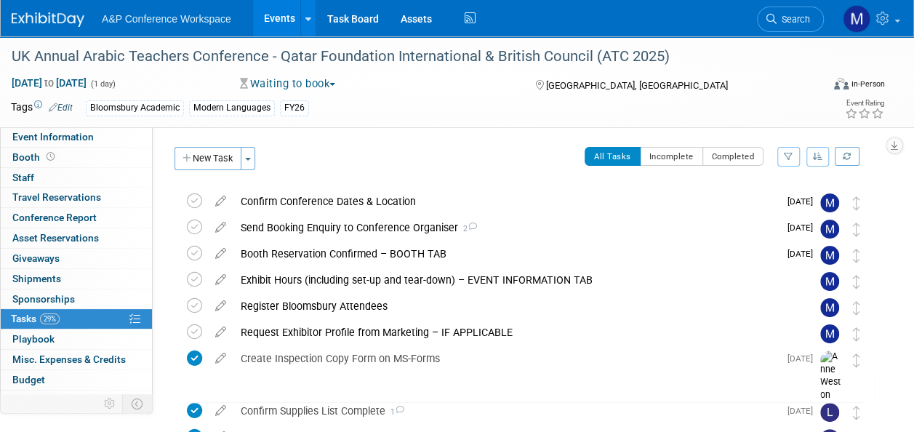
click at [370, 386] on span "1" at bounding box center [372, 385] width 19 height 9
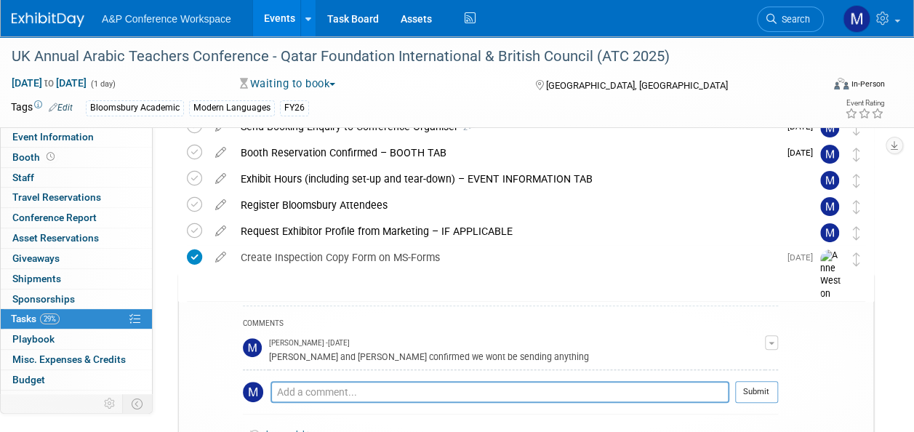
scroll to position [145, 0]
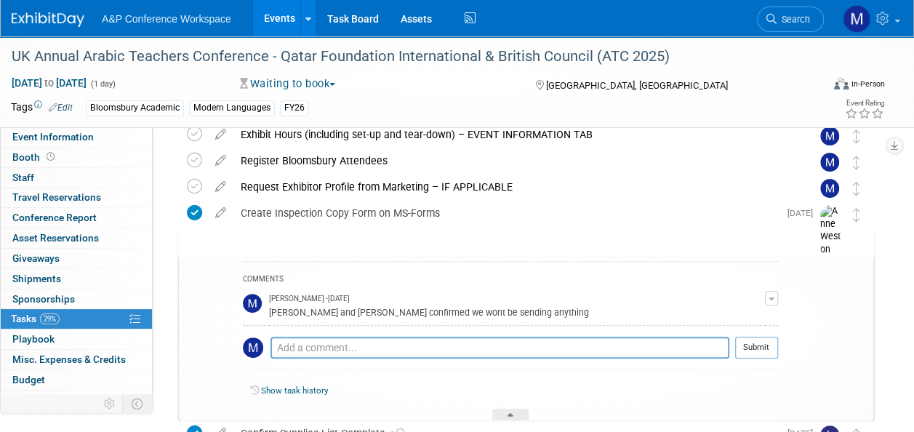
click at [505, 416] on div at bounding box center [510, 414] width 36 height 12
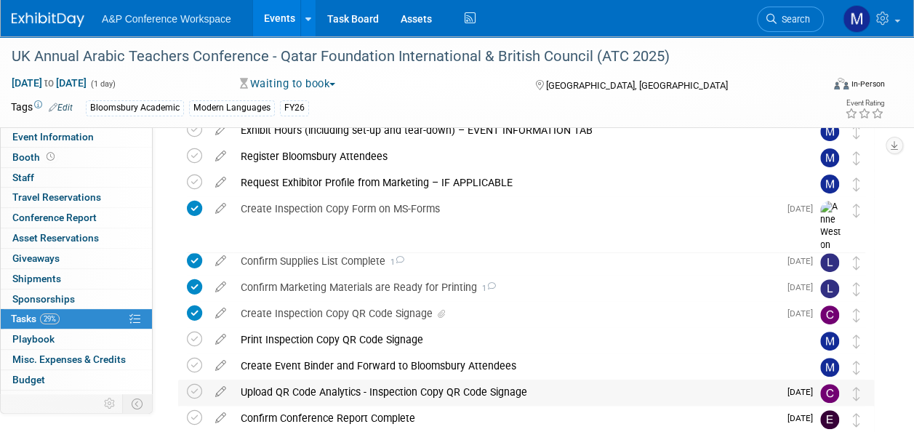
scroll to position [218, 0]
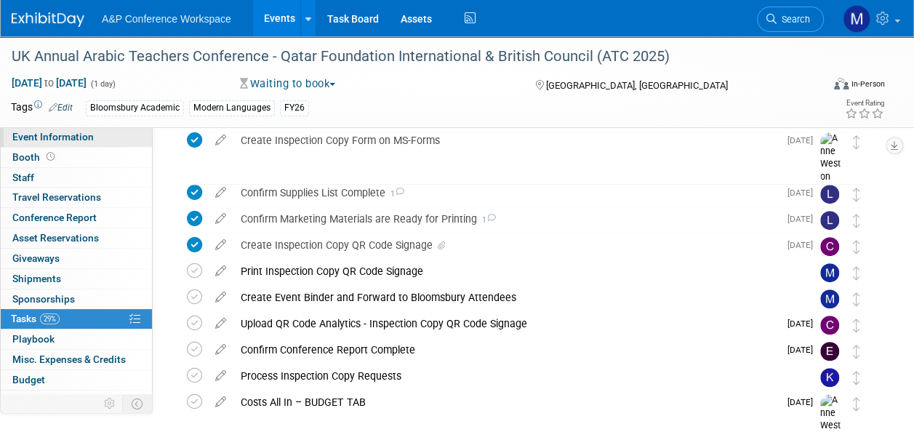
click at [97, 141] on link "Event Information" at bounding box center [76, 137] width 151 height 20
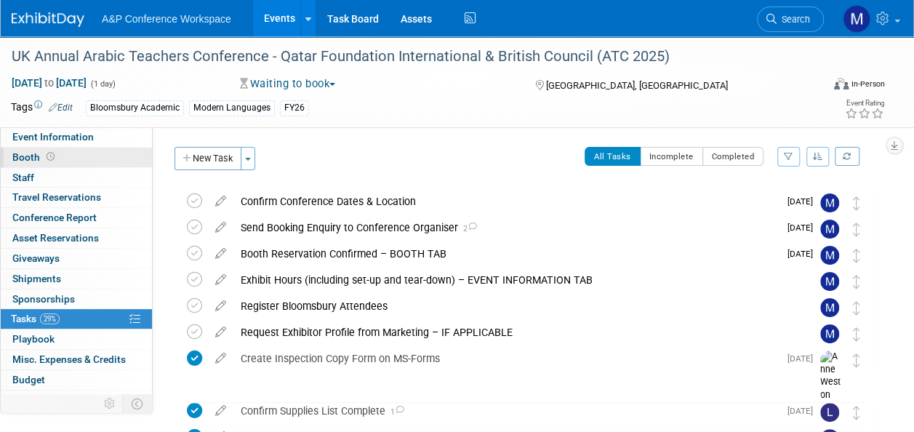
select select "Annual"
select select "Level 2"
select select "In-Person Booth"
select select "Modern Languages"
select select "Bloomsbury Academic"
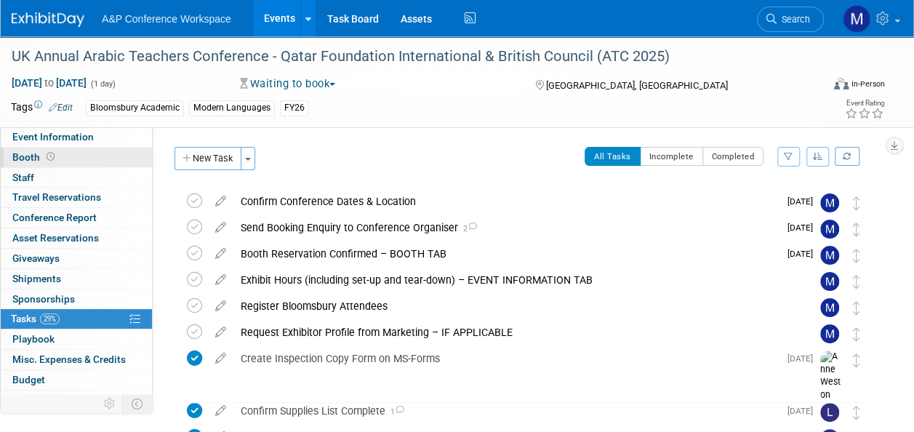
select select "[PERSON_NAME]"
select select "Brand/Subject Presence​"
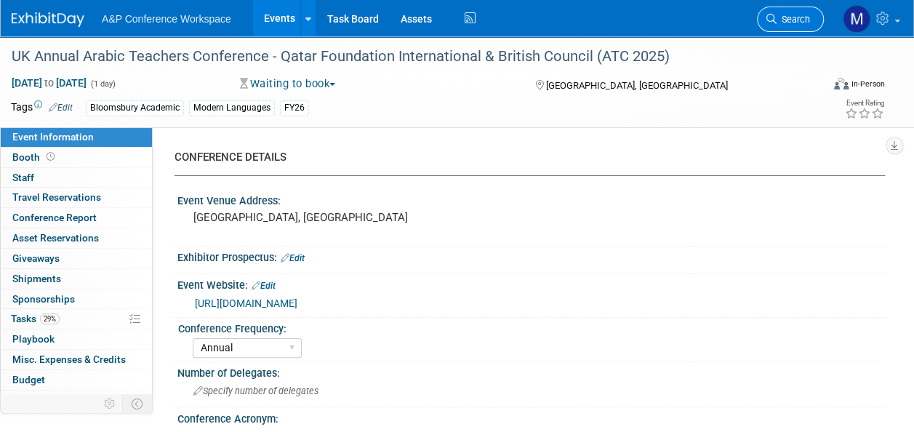
click at [804, 24] on span "Search" at bounding box center [792, 19] width 33 height 11
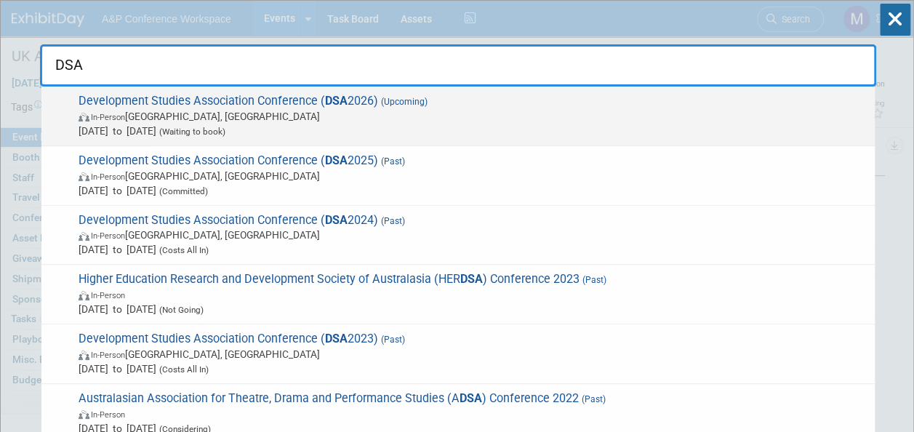
type input "DSA"
click at [331, 100] on strong "DSA" at bounding box center [336, 101] width 23 height 14
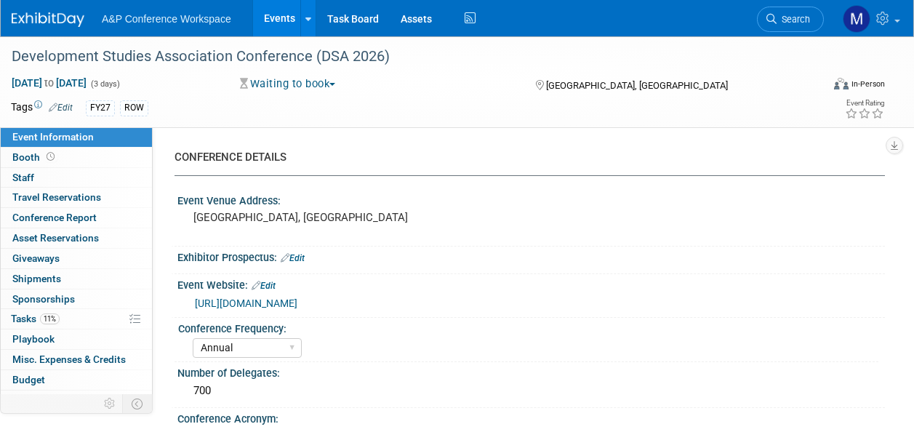
select select "Annual"
select select "Level 2"
select select "In-Person Booth"
select select "International Development"
select select "Bloomsbury Academic"
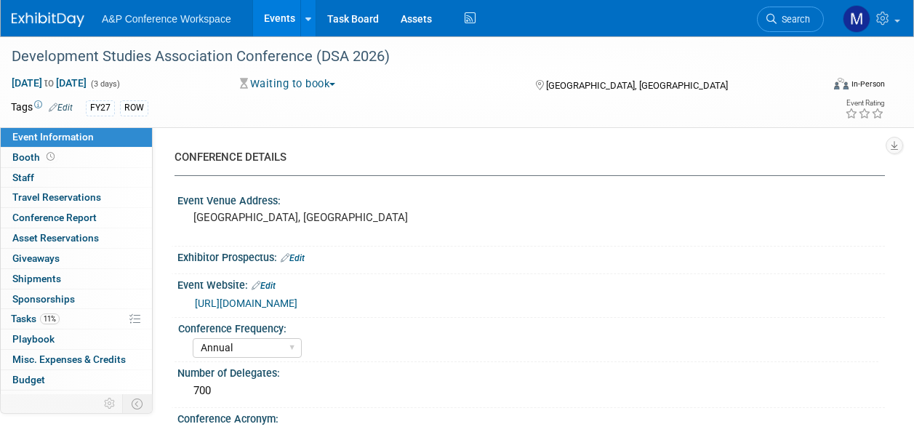
select select "[PERSON_NAME]"
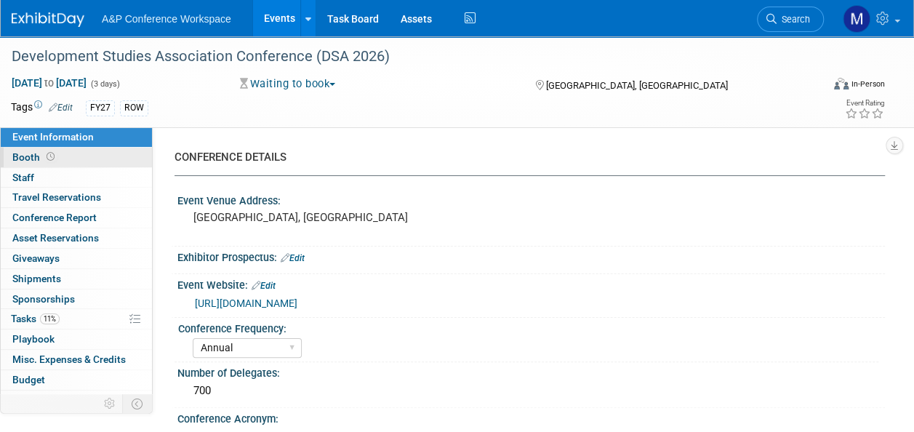
click at [72, 151] on link "Booth" at bounding box center [76, 158] width 151 height 20
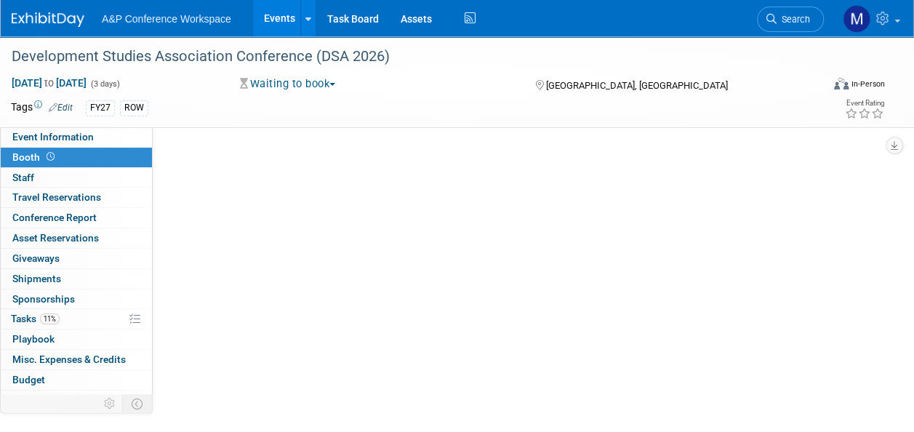
select select "COBA"
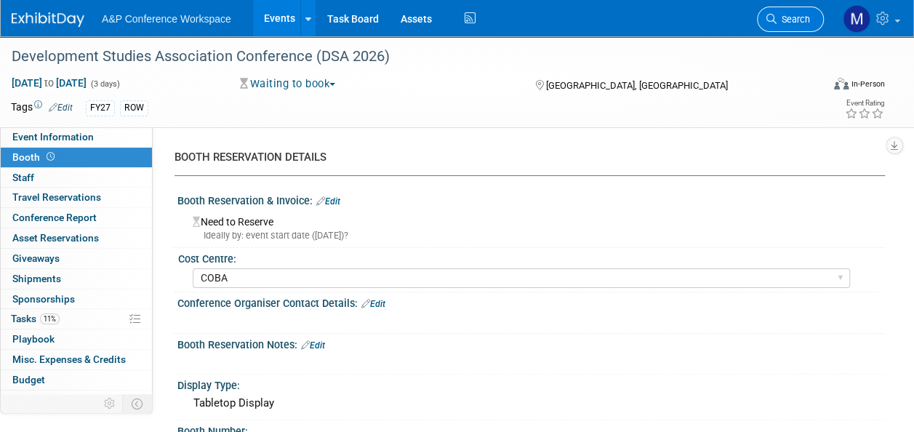
click at [786, 20] on span "Search" at bounding box center [792, 19] width 33 height 11
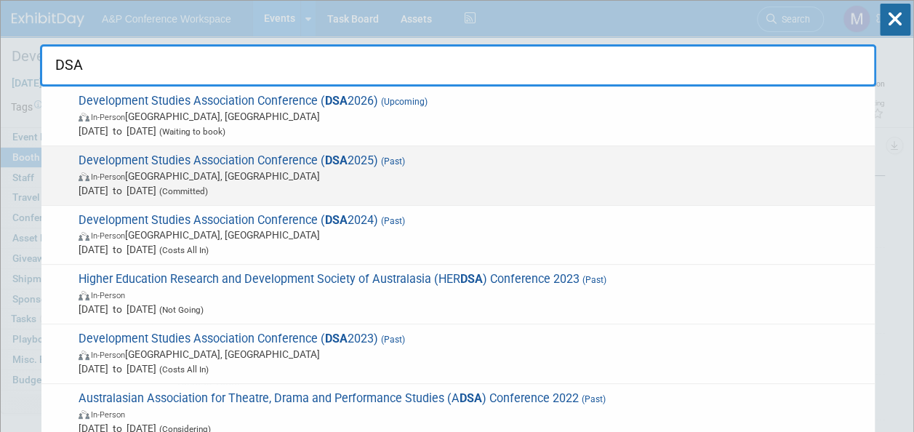
type input "DSA"
click at [362, 156] on span "Development Studies Association Conference ( DSA 2025) (Past) In-Person Bath, […" at bounding box center [470, 175] width 793 height 44
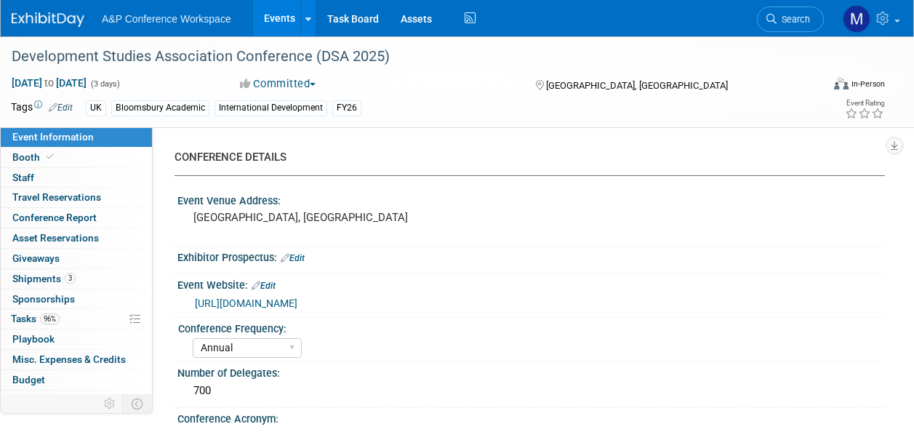
select select "Annual"
select select "Level 2"
select select "In-Person Booth"
select select "International Development"
select select "Bloomsbury Academic"
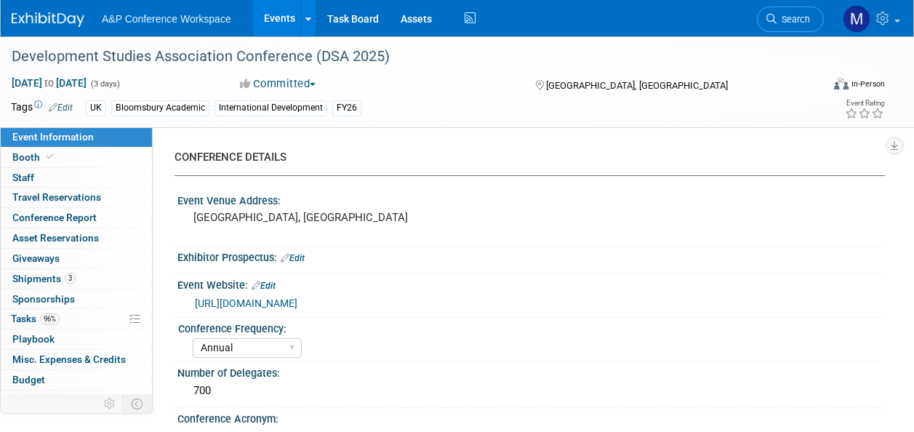
select select "[PERSON_NAME]"
select select "Networking/Commissioning"
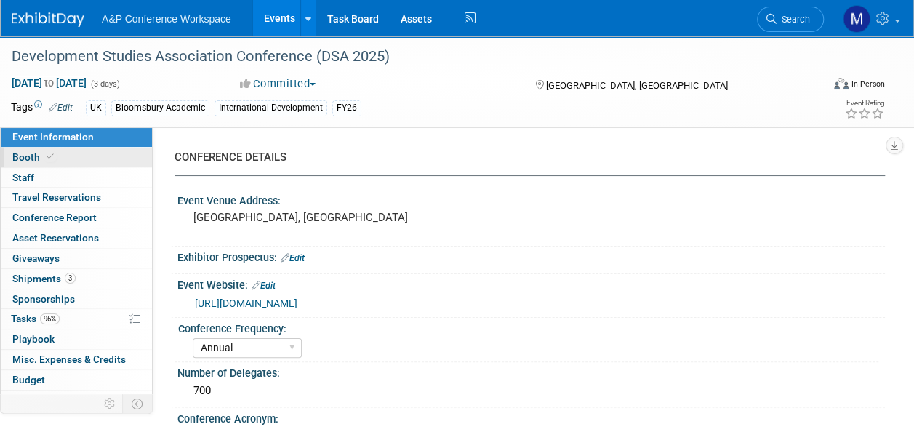
click at [112, 153] on link "Booth" at bounding box center [76, 158] width 151 height 20
select select "COBA"
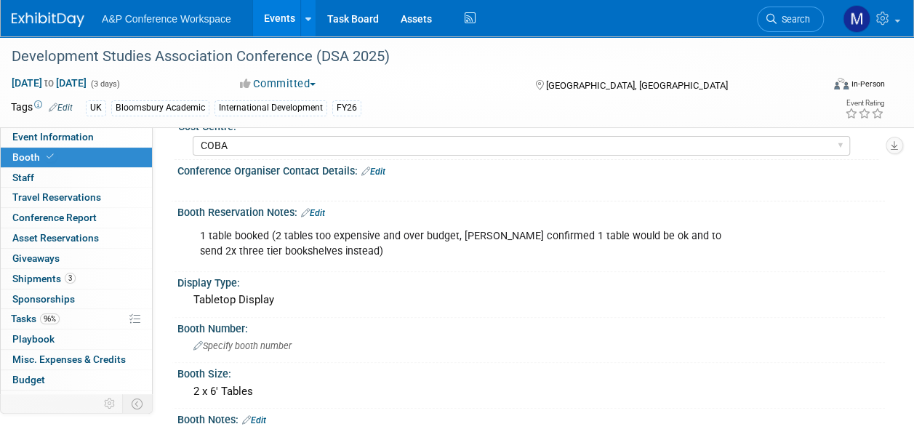
scroll to position [145, 0]
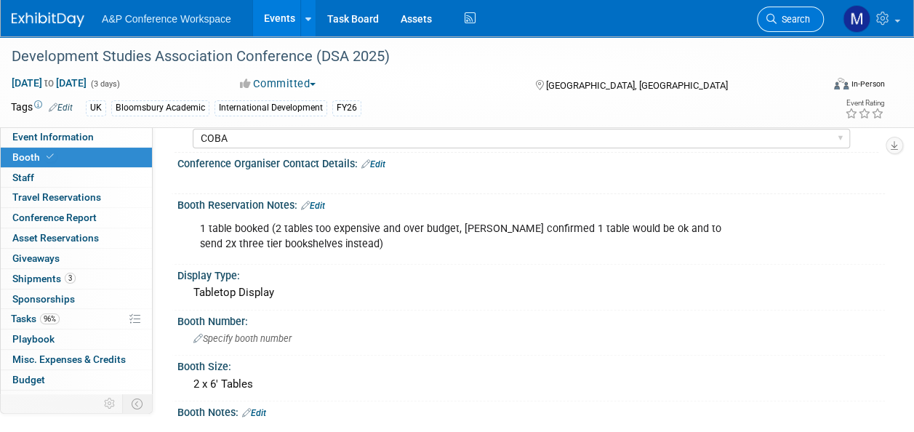
click at [793, 19] on span "Search" at bounding box center [792, 19] width 33 height 11
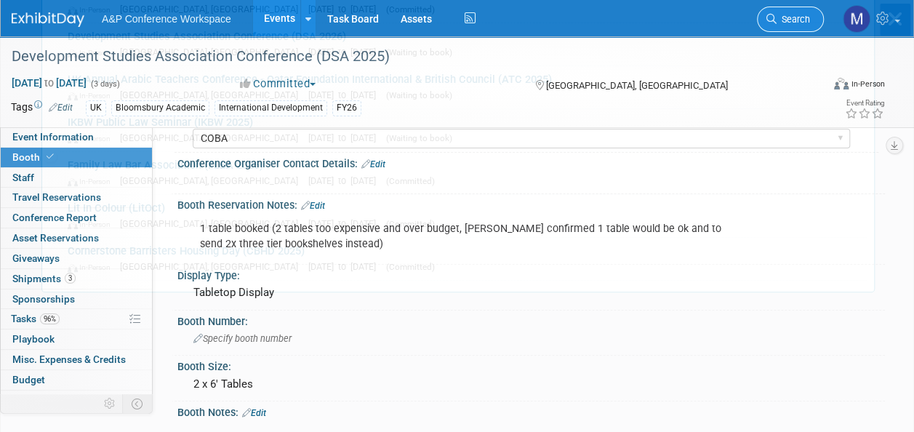
scroll to position [0, 0]
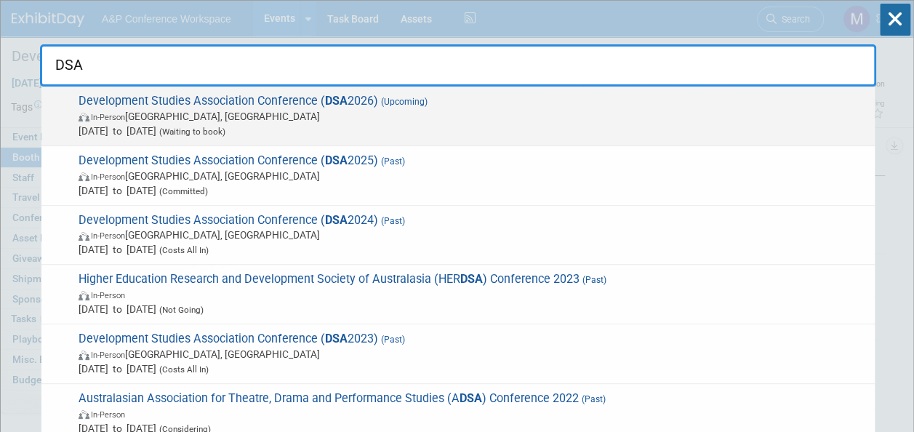
type input "DSA"
click at [342, 94] on strong "DSA" at bounding box center [336, 101] width 23 height 14
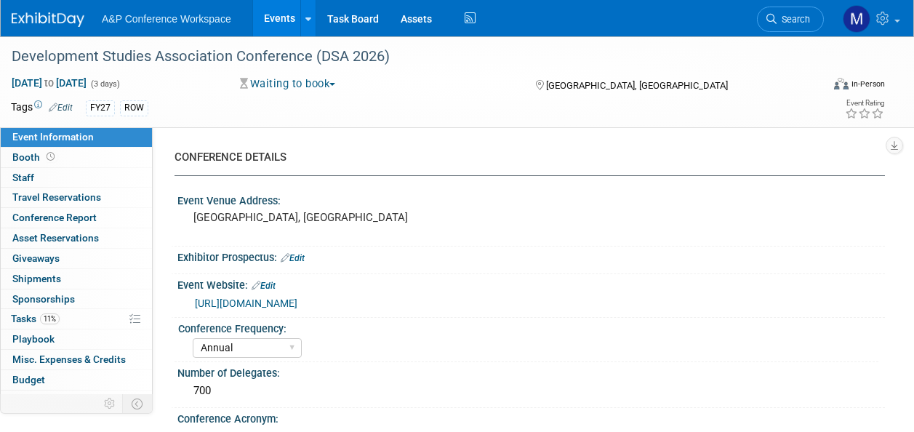
select select "Annual"
select select "Level 2"
select select "In-Person Booth"
select select "International Development"
select select "Bloomsbury Academic"
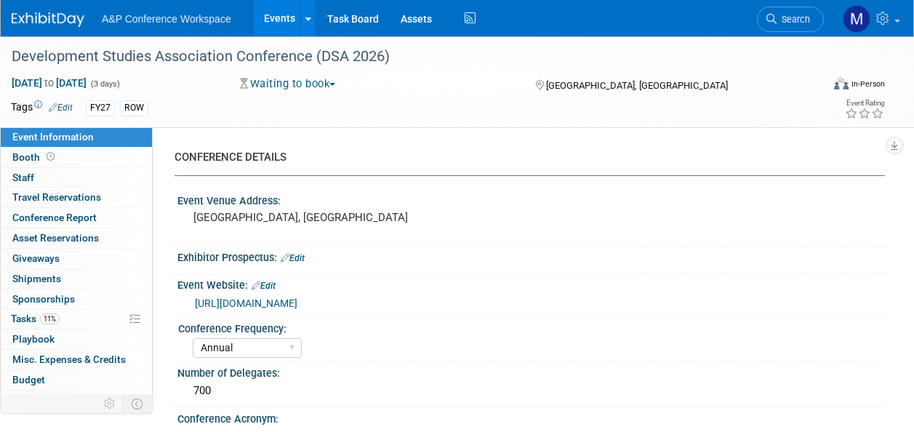
select select "[PERSON_NAME]"
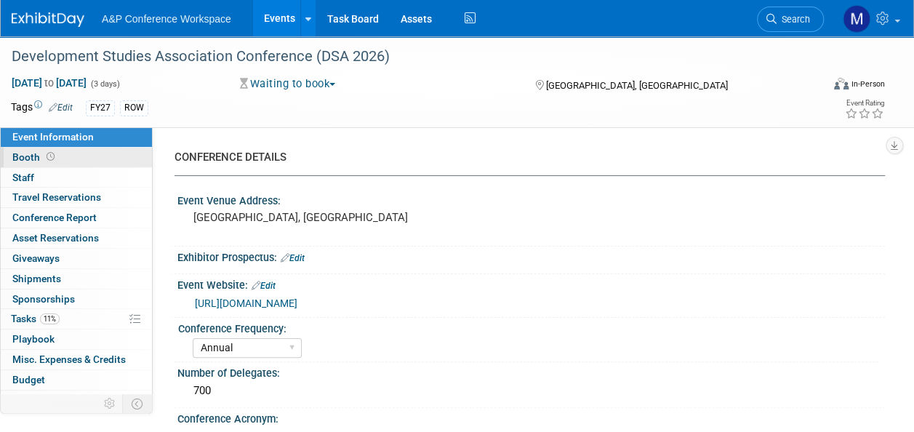
click at [52, 152] on span at bounding box center [51, 156] width 14 height 11
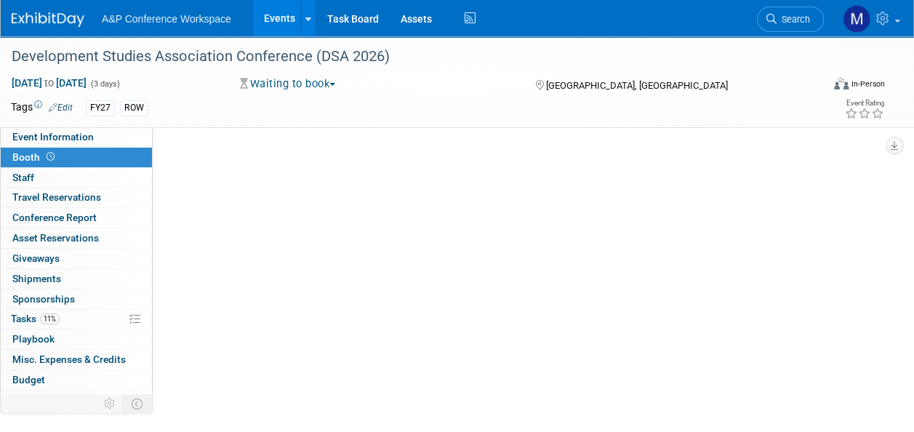
select select "COBA"
